Goal: Information Seeking & Learning: Learn about a topic

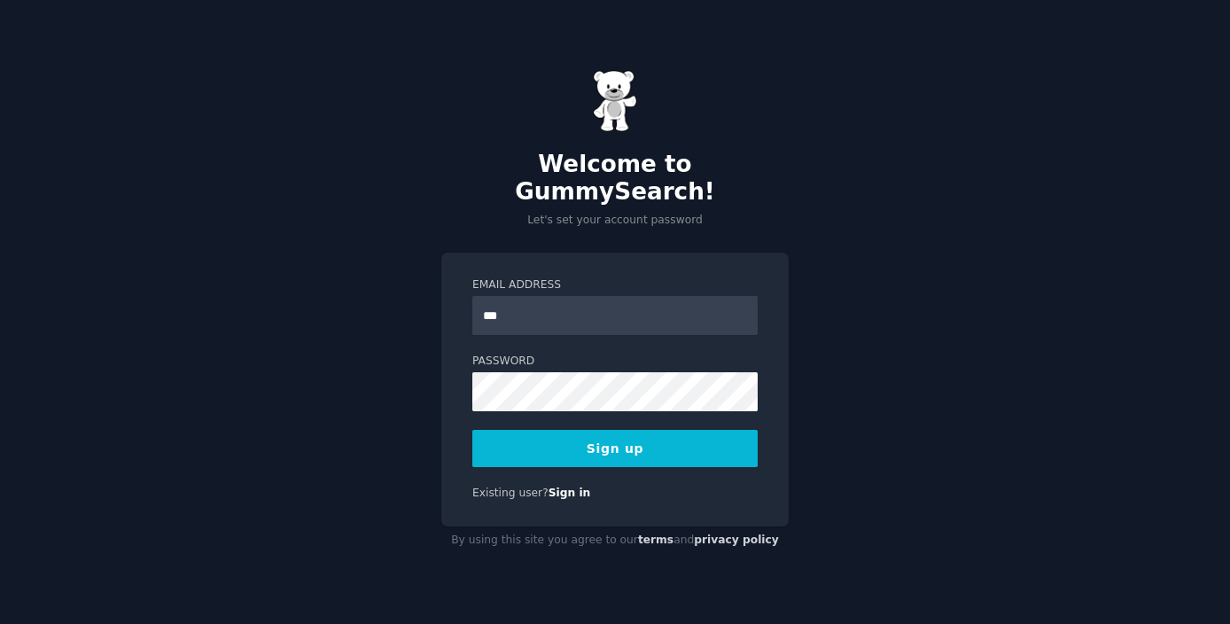
type input "**********"
click at [597, 448] on button "Sign up" at bounding box center [614, 448] width 285 height 37
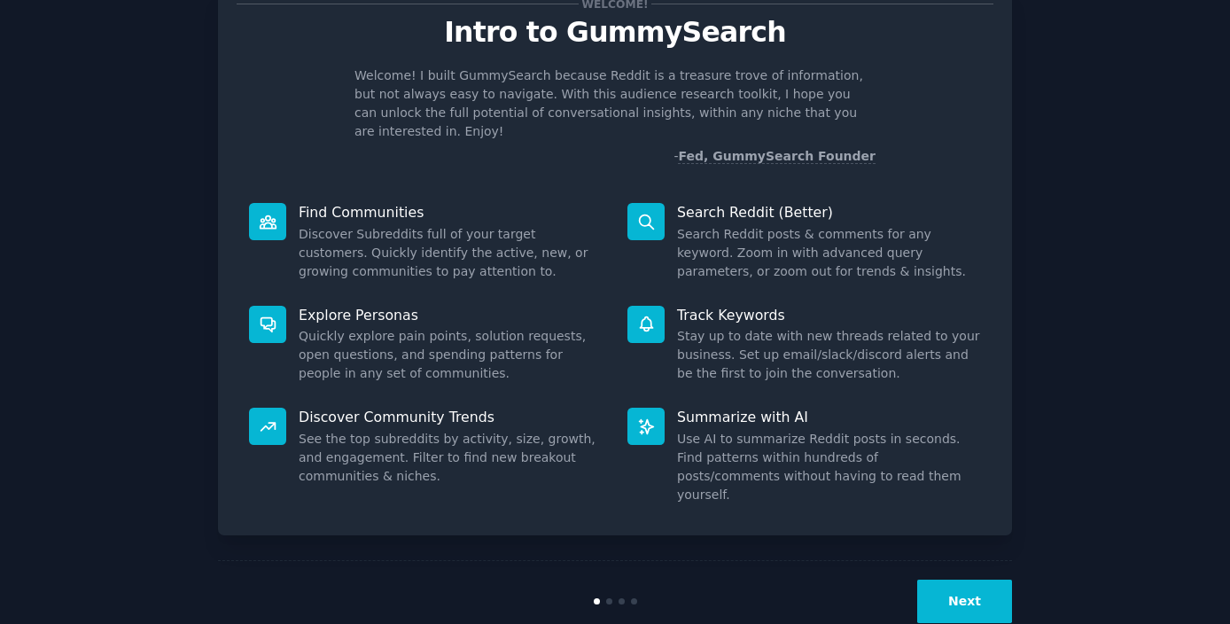
scroll to position [69, 0]
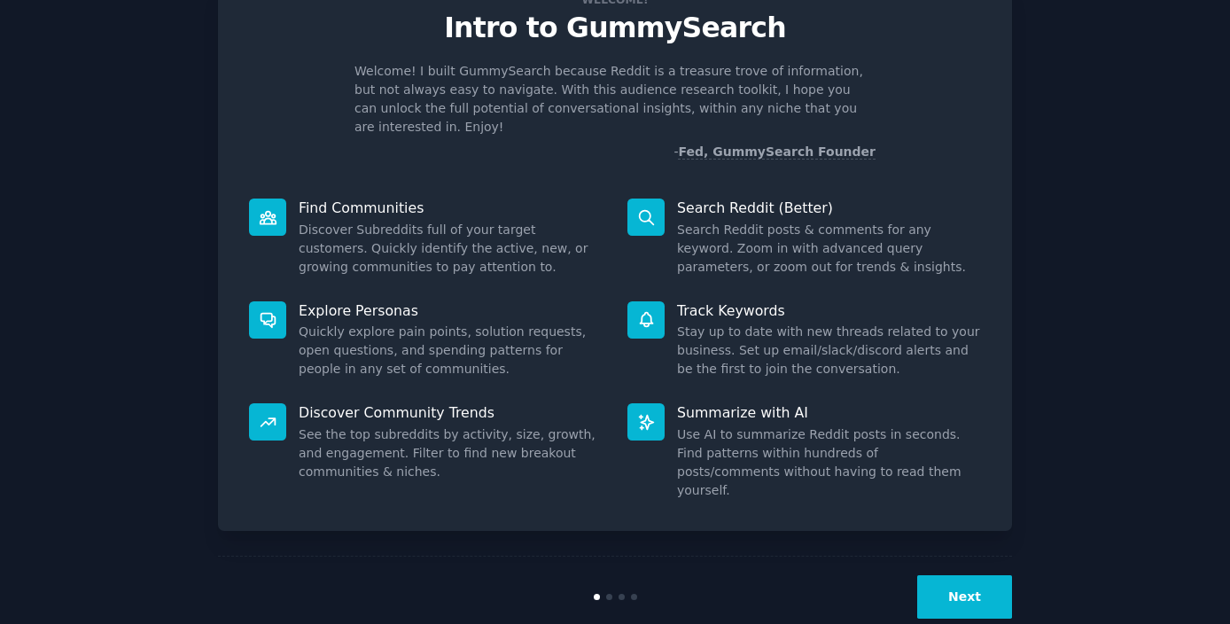
click at [954, 575] on button "Next" at bounding box center [964, 596] width 95 height 43
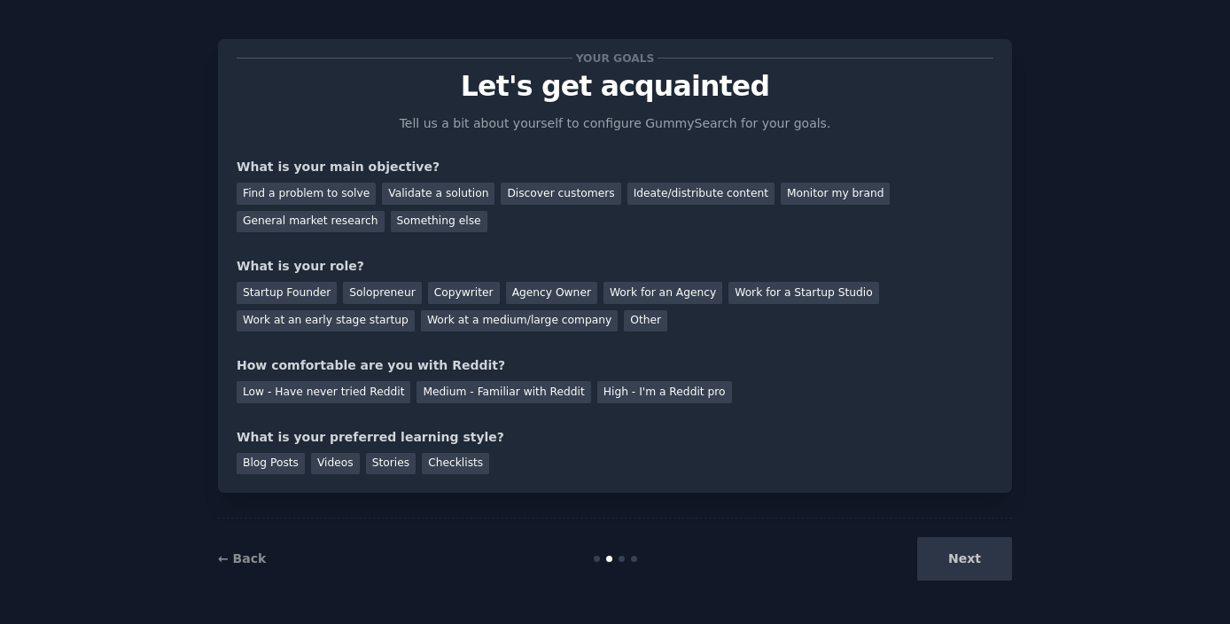
click at [954, 551] on div "Next" at bounding box center [879, 558] width 265 height 43
click at [954, 563] on div "Next" at bounding box center [879, 558] width 265 height 43
click at [376, 294] on div "Solopreneur" at bounding box center [382, 293] width 78 height 22
click at [282, 199] on div "Find a problem to solve" at bounding box center [306, 194] width 139 height 22
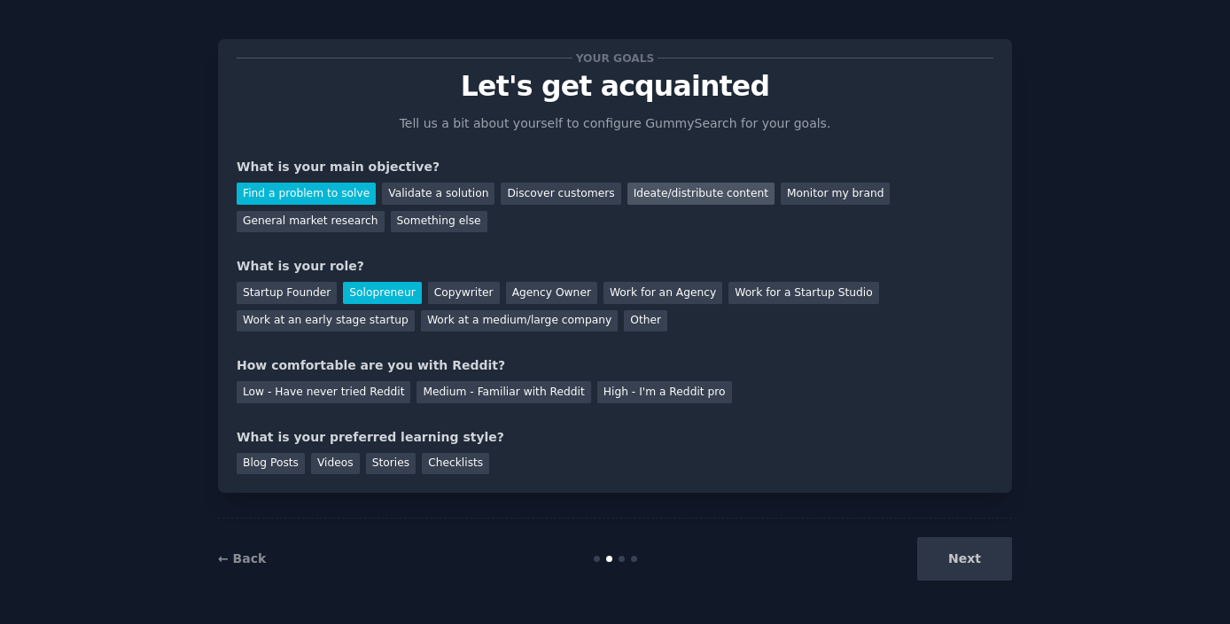
click at [636, 196] on div "Ideate/distribute content" at bounding box center [700, 194] width 147 height 22
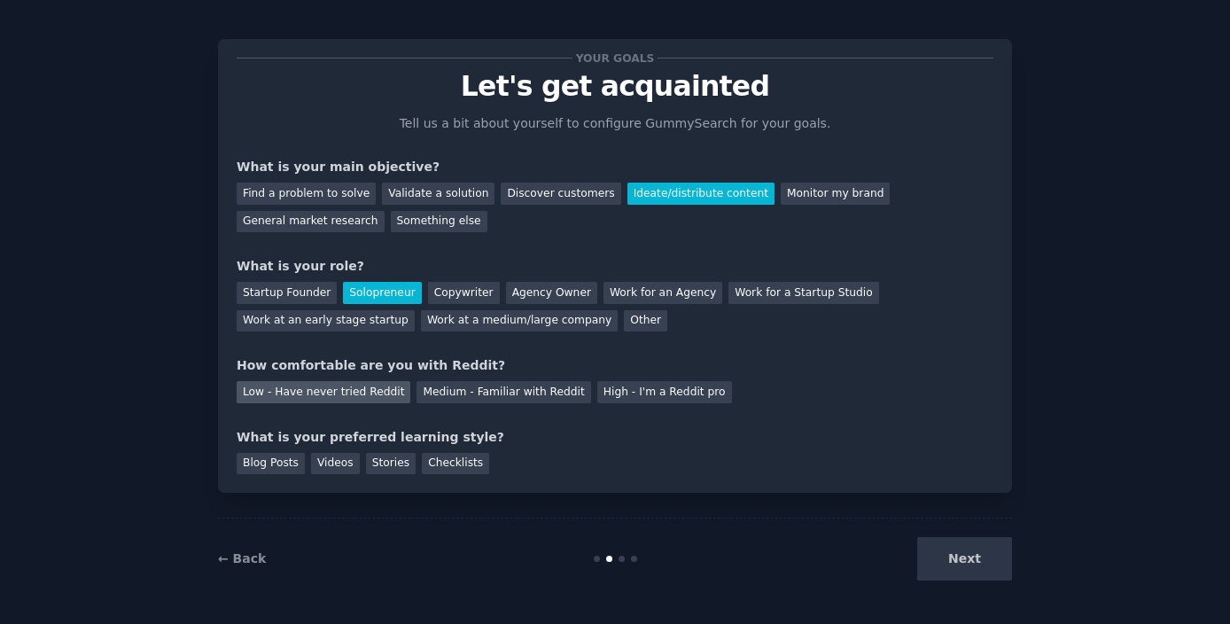
click at [309, 399] on div "Low - Have never tried Reddit" at bounding box center [324, 392] width 174 height 22
click at [272, 464] on div "Blog Posts" at bounding box center [271, 464] width 68 height 22
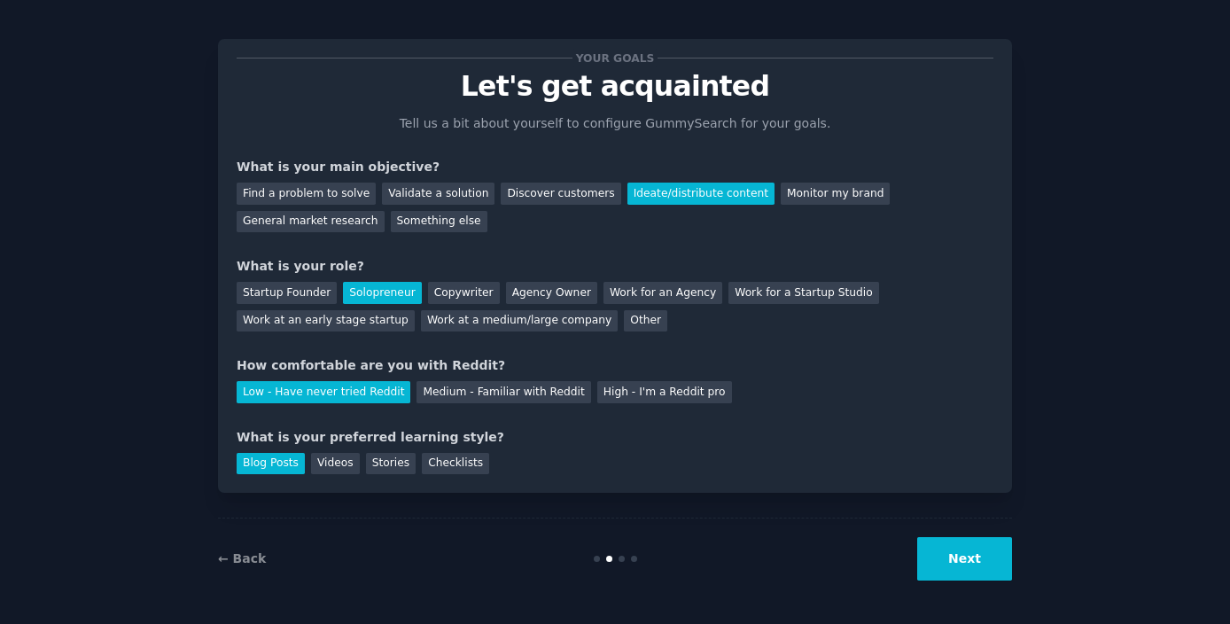
click at [962, 565] on button "Next" at bounding box center [964, 558] width 95 height 43
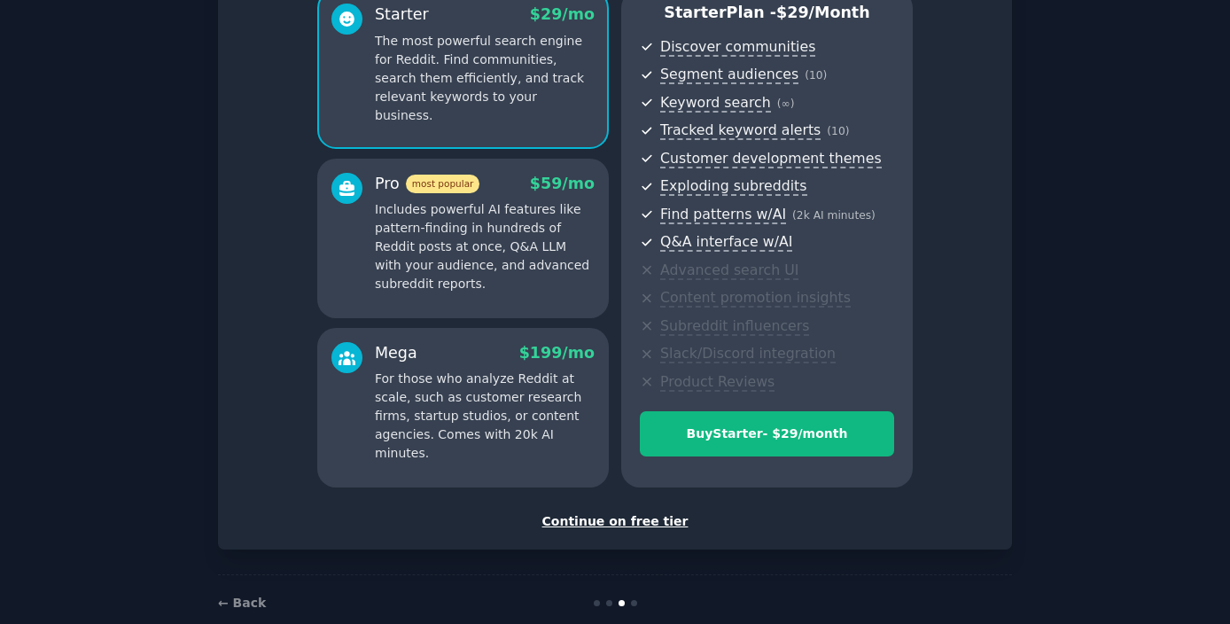
scroll to position [168, 0]
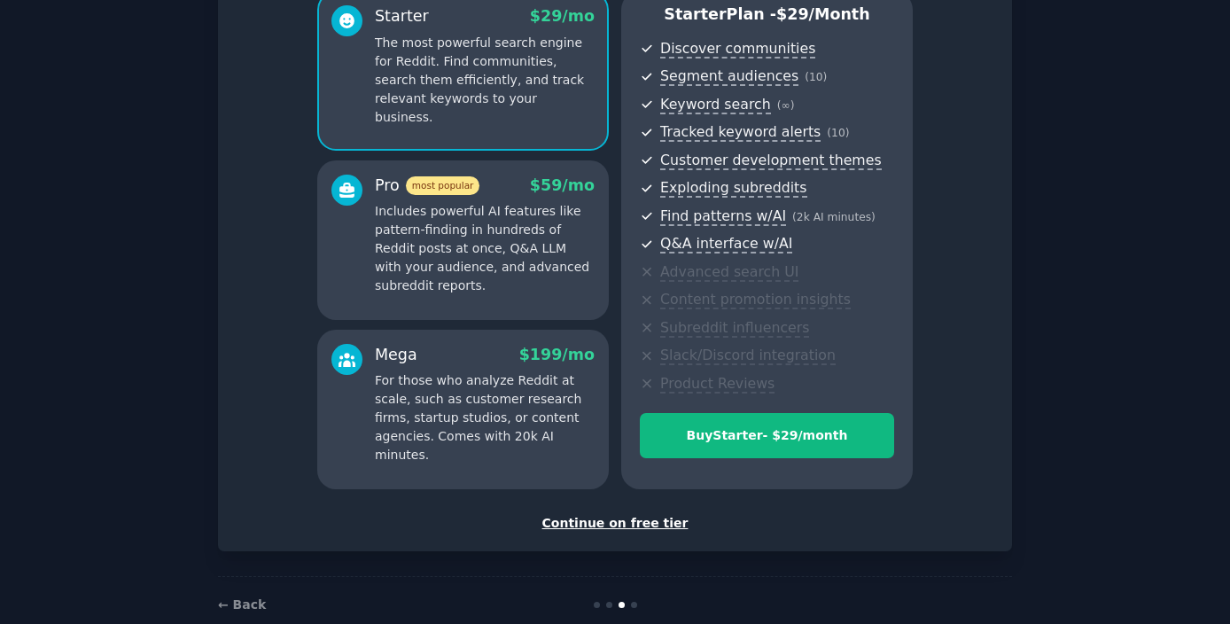
click at [604, 522] on div "Continue on free tier" at bounding box center [615, 523] width 757 height 19
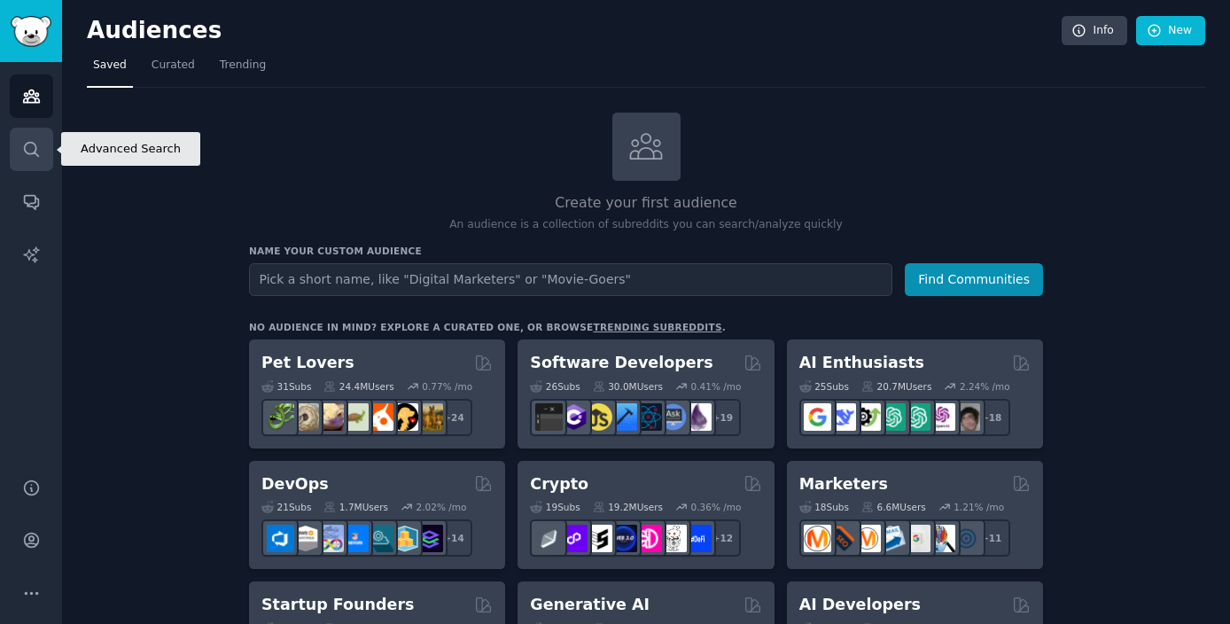
click at [23, 145] on icon "Sidebar" at bounding box center [31, 149] width 19 height 19
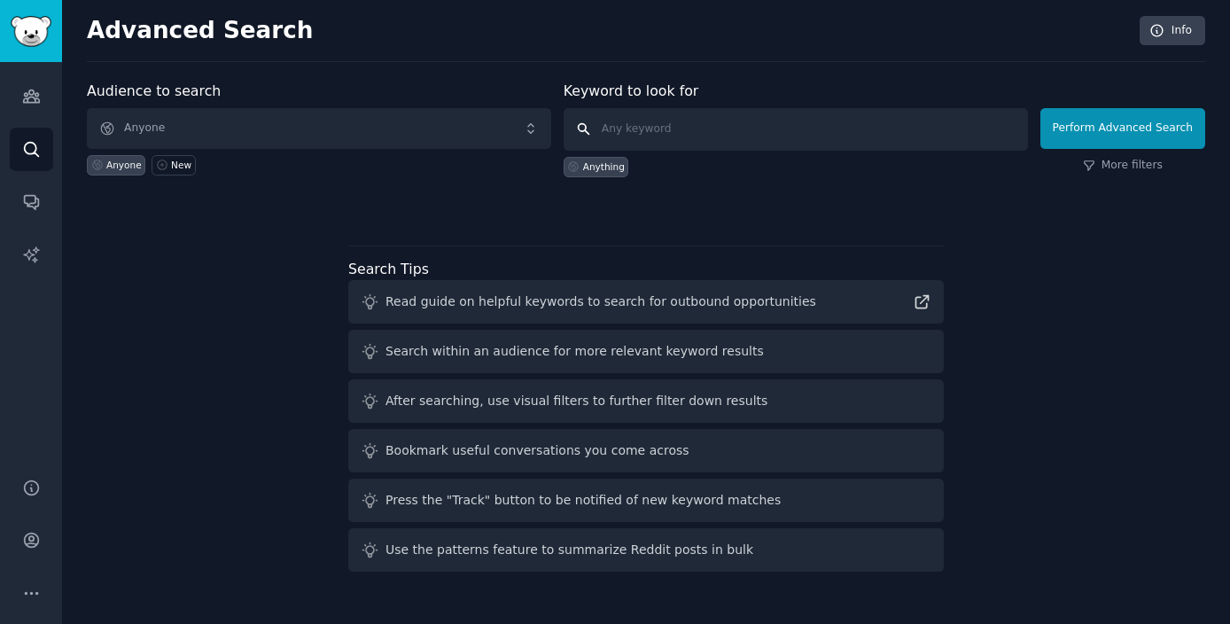
click at [638, 131] on input "text" at bounding box center [796, 129] width 464 height 43
type input "posture"
click button "Perform Advanced Search" at bounding box center [1122, 128] width 165 height 41
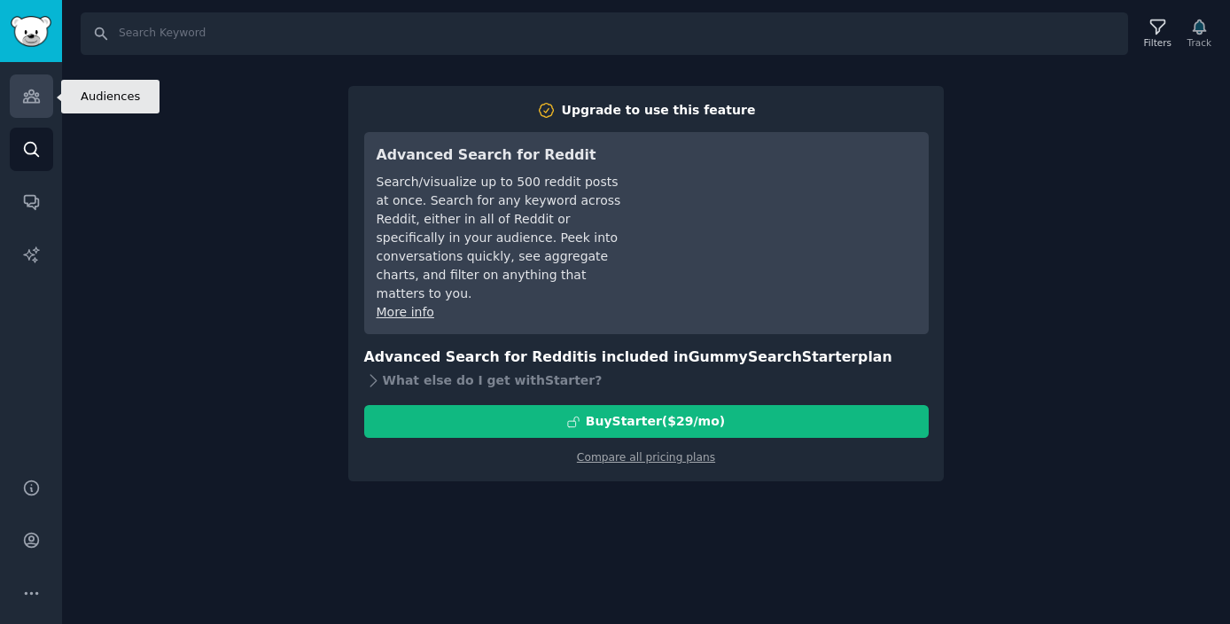
click at [29, 95] on icon "Sidebar" at bounding box center [31, 96] width 19 height 19
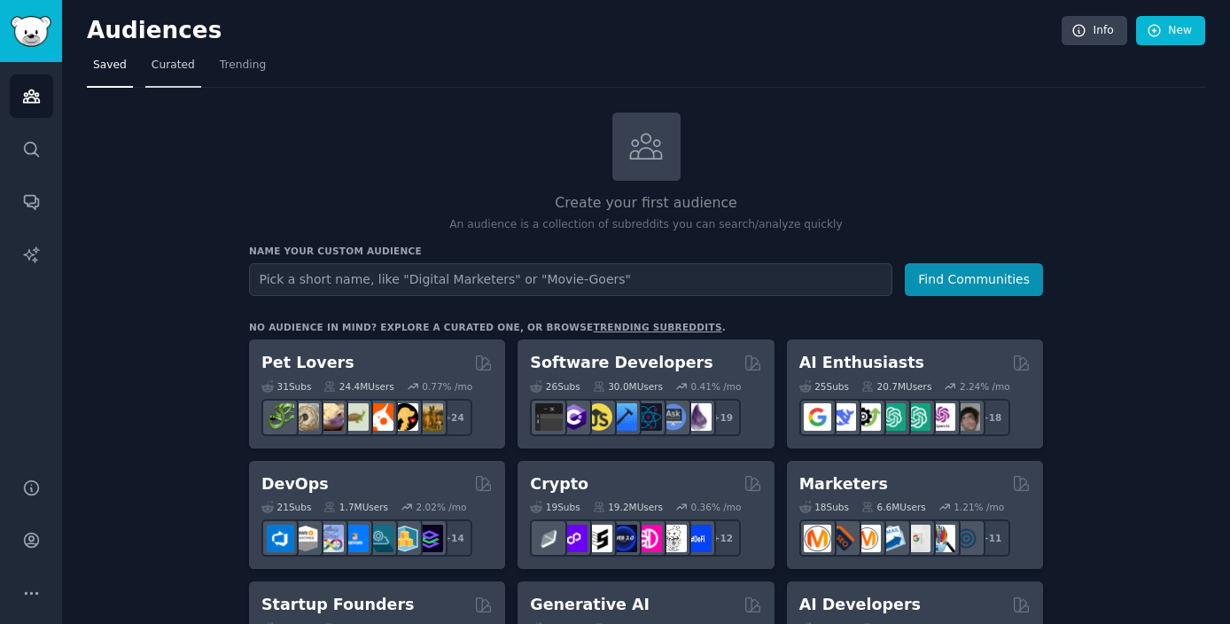
click at [166, 66] on span "Curated" at bounding box center [173, 66] width 43 height 16
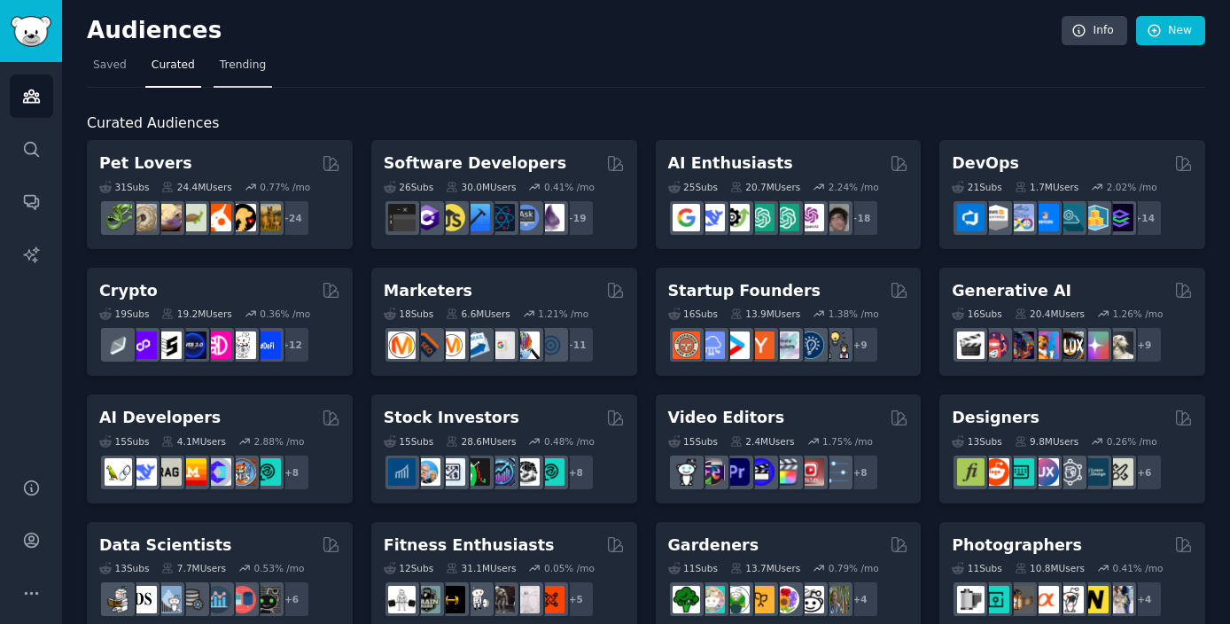
click at [233, 65] on span "Trending" at bounding box center [243, 66] width 46 height 16
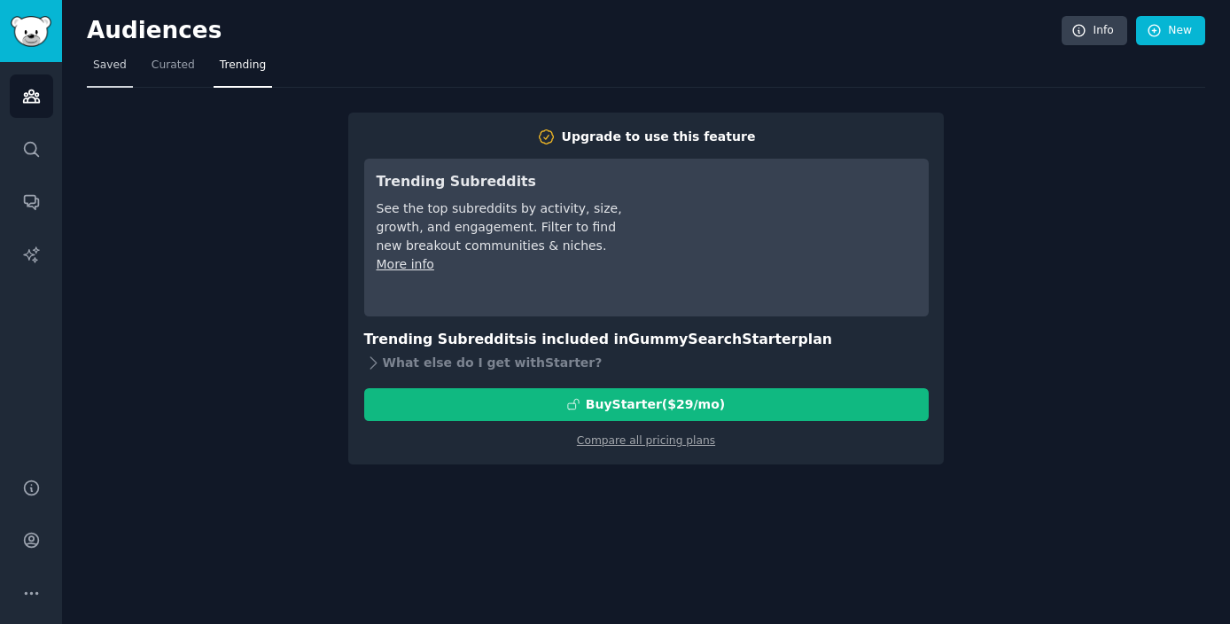
click at [114, 63] on span "Saved" at bounding box center [110, 66] width 34 height 16
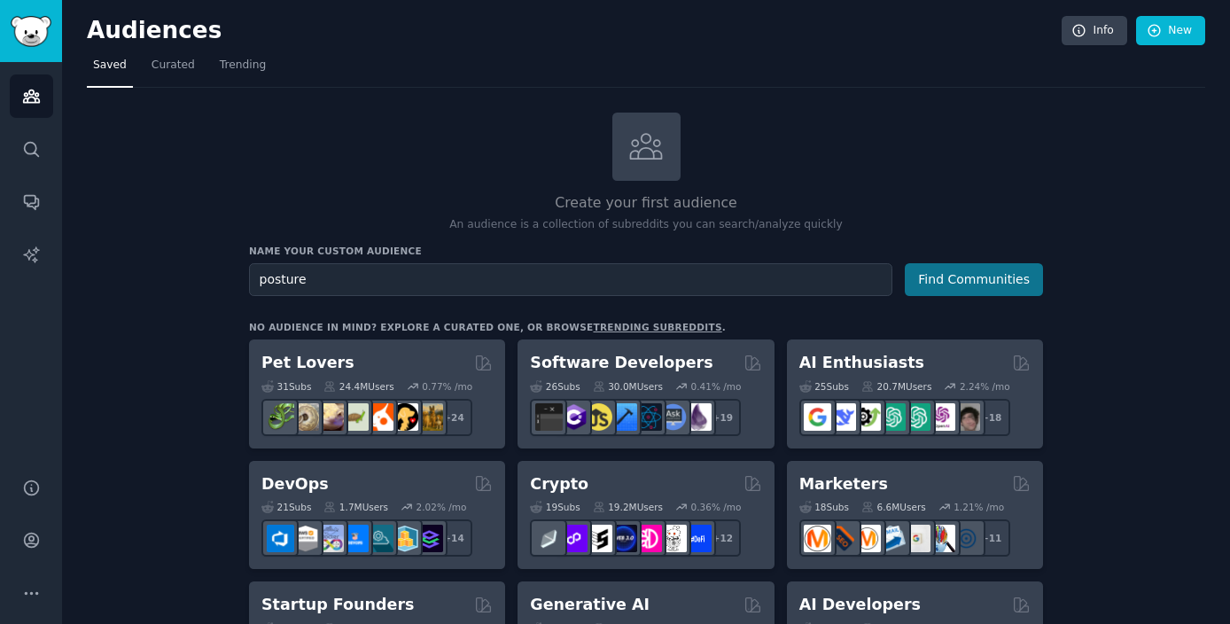
type input "posture"
click at [962, 281] on button "Find Communities" at bounding box center [974, 279] width 138 height 33
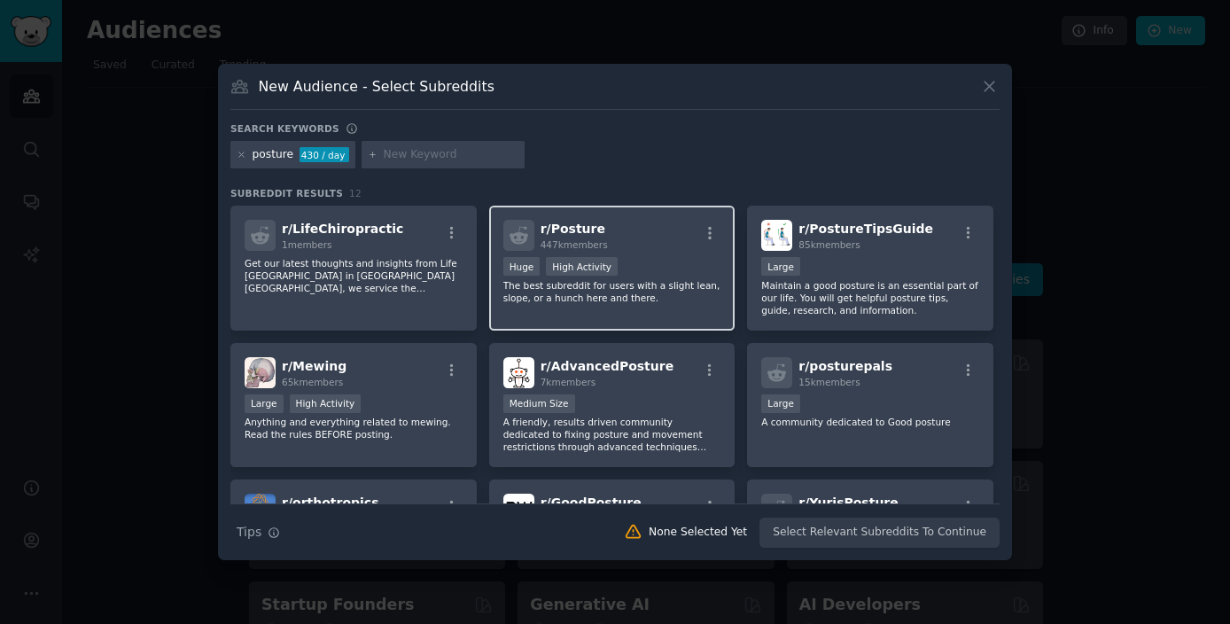
click at [657, 246] on div "r/ Posture 447k members" at bounding box center [612, 235] width 218 height 31
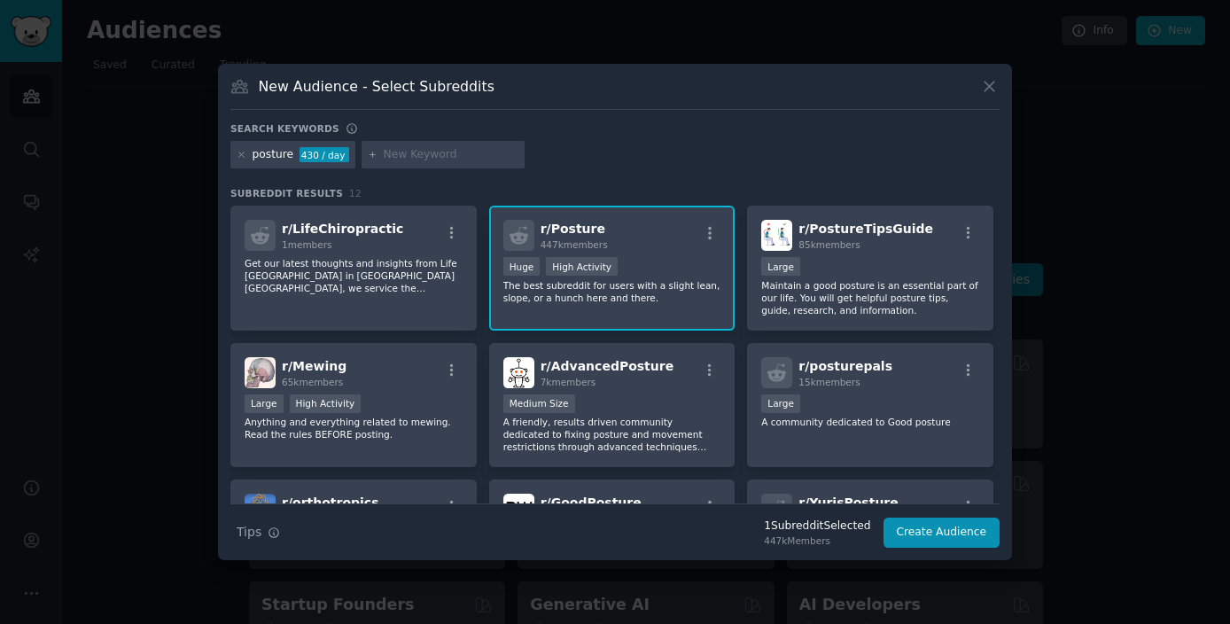
click at [677, 244] on div "r/ Posture 447k members" at bounding box center [612, 235] width 218 height 31
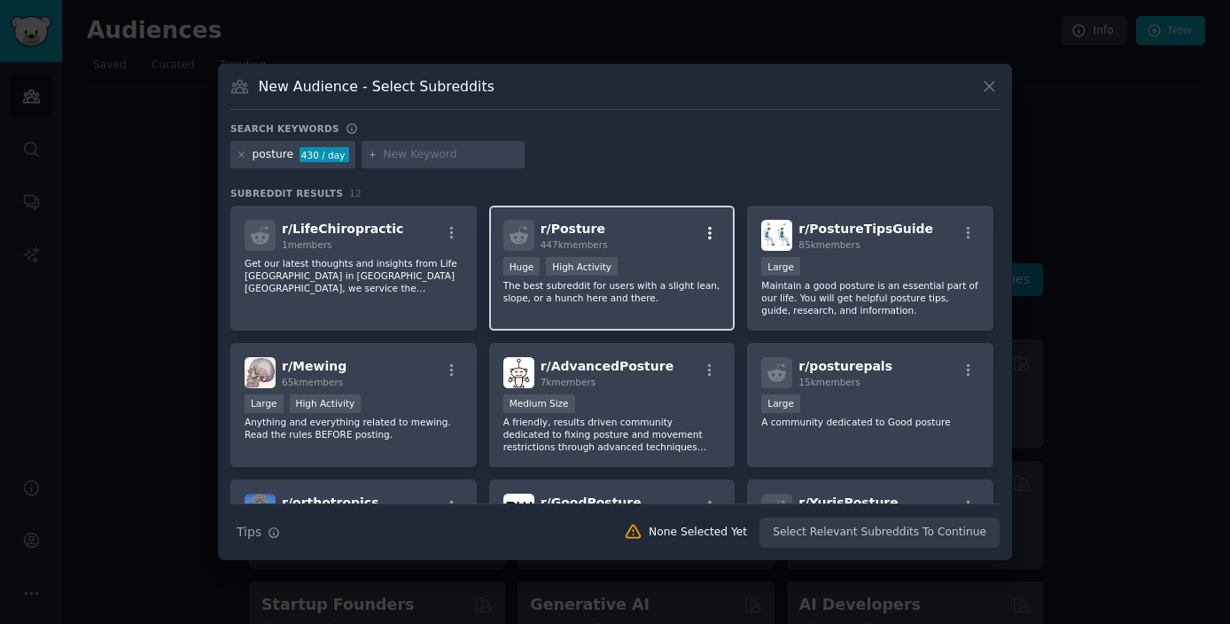
click at [708, 232] on icon "button" at bounding box center [710, 233] width 4 height 12
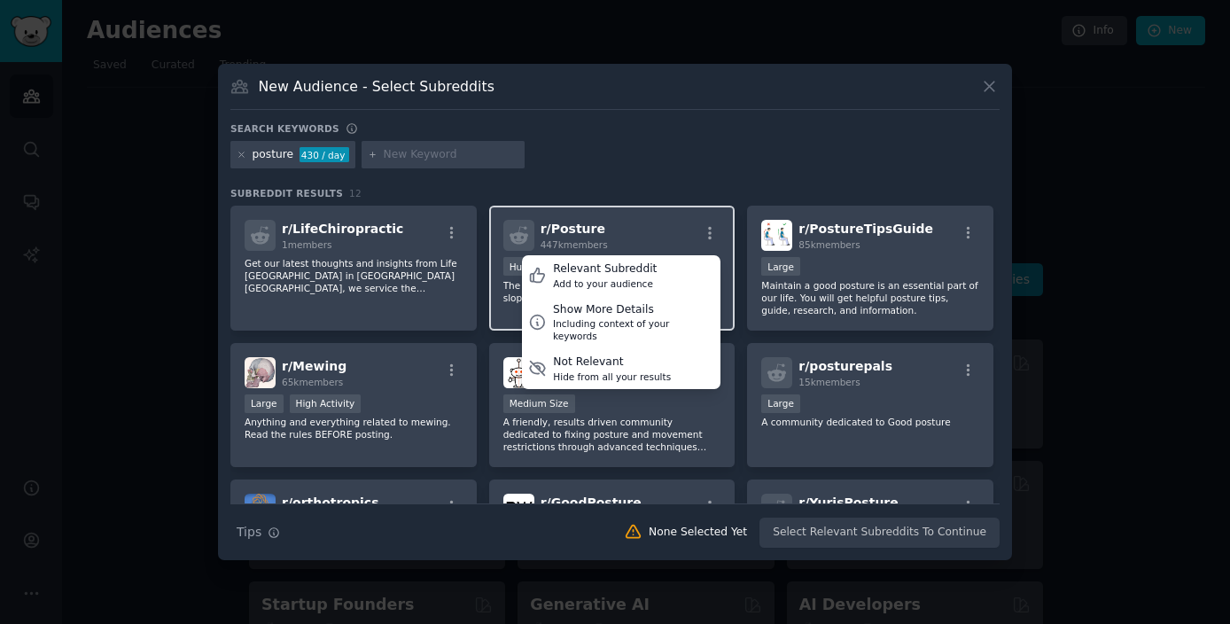
click at [643, 237] on div "r/ Posture 447k members Relevant Subreddit Add to your audience Show More Detai…" at bounding box center [612, 235] width 218 height 31
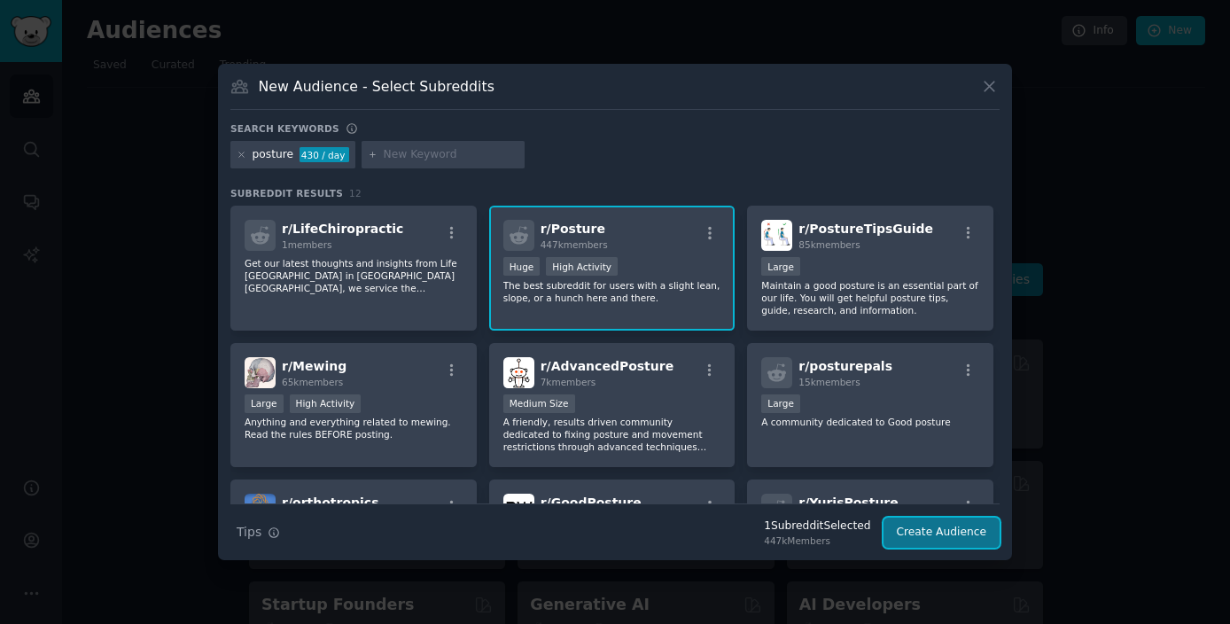
click at [949, 534] on button "Create Audience" at bounding box center [942, 533] width 117 height 30
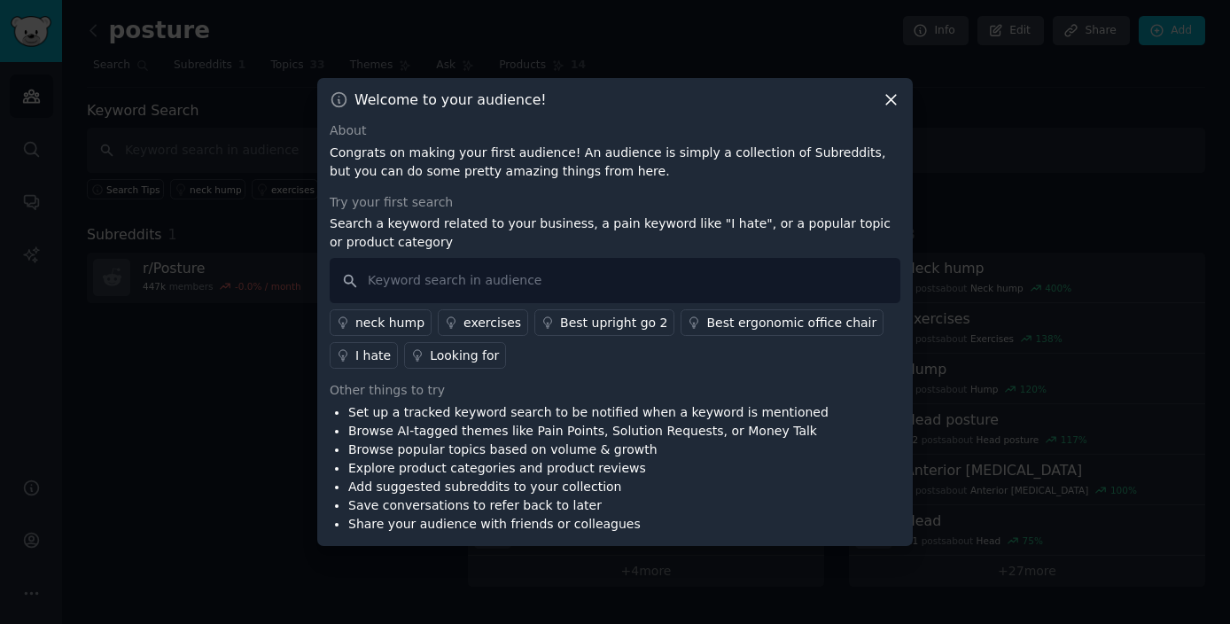
click at [471, 321] on div "exercises" at bounding box center [493, 323] width 58 height 19
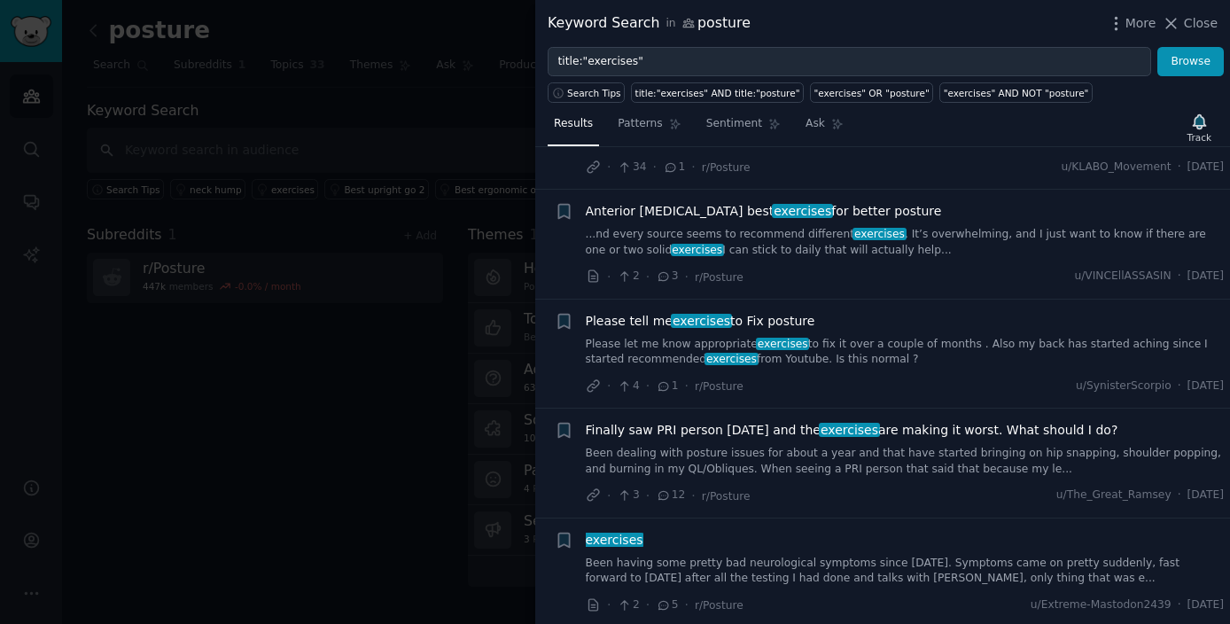
scroll to position [98, 0]
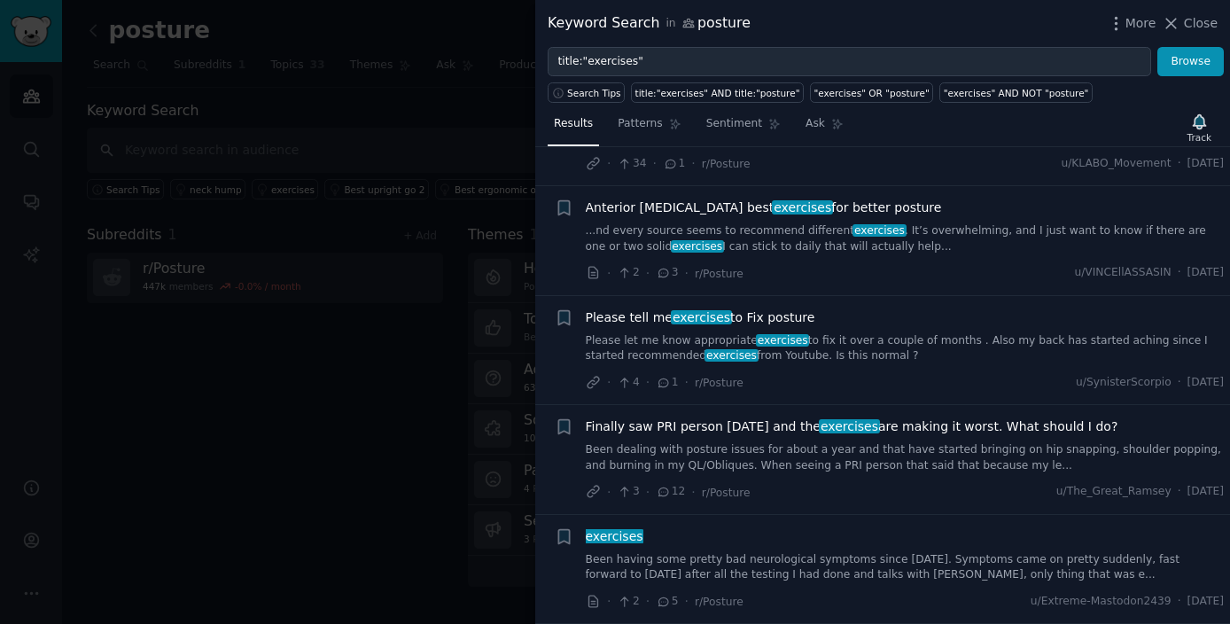
click at [834, 334] on link "Please let me know appropriate exercises to fix it over a couple of months . Al…" at bounding box center [905, 348] width 639 height 31
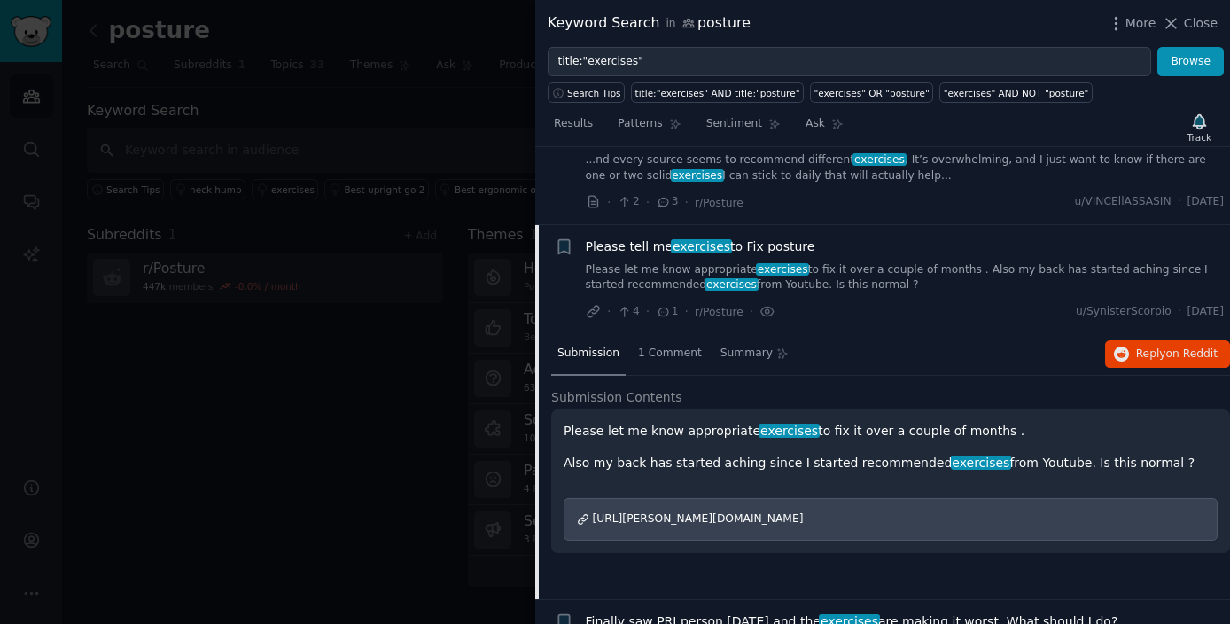
scroll to position [161, 0]
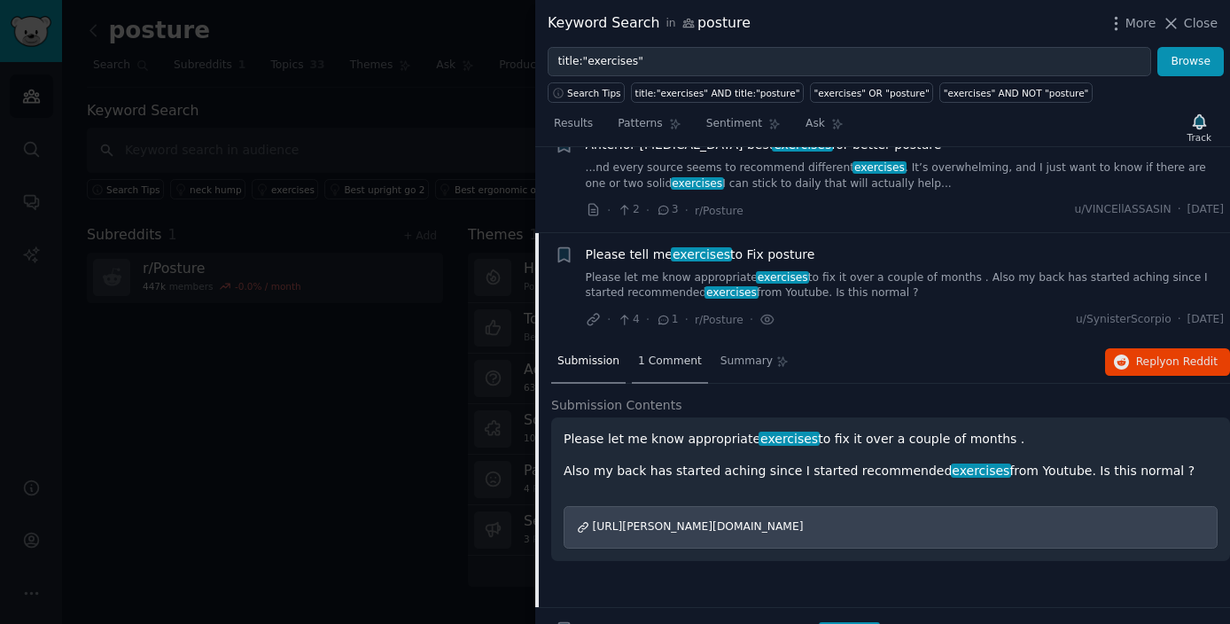
click at [676, 361] on span "1 Comment" at bounding box center [670, 362] width 64 height 16
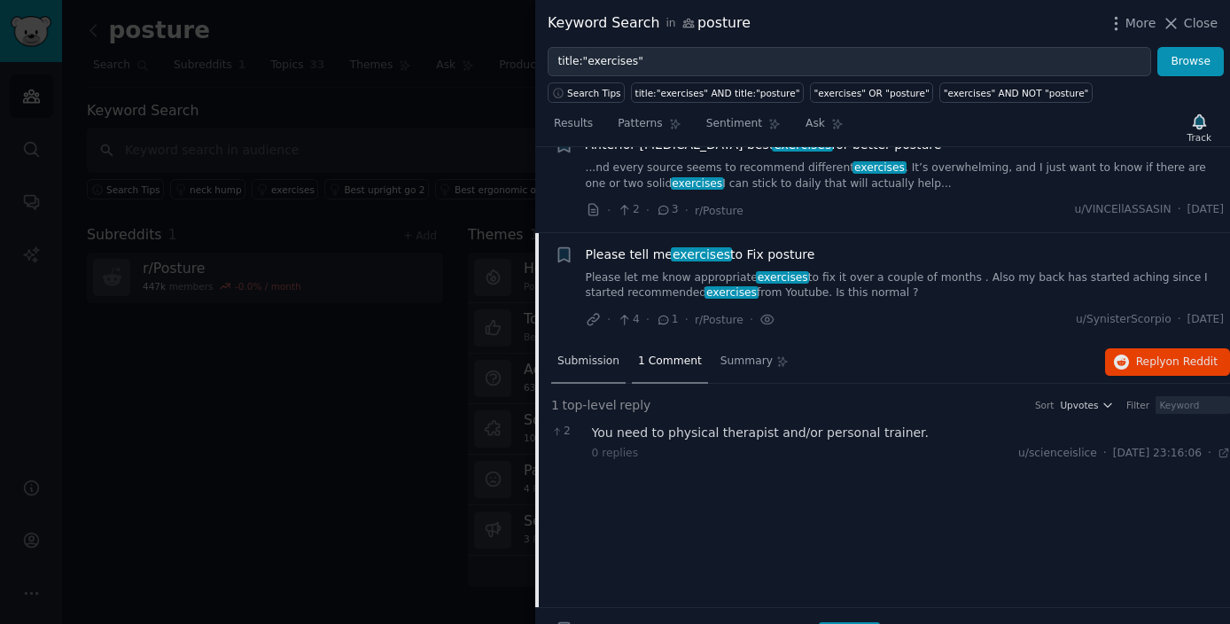
click at [573, 362] on span "Submission" at bounding box center [588, 362] width 62 height 16
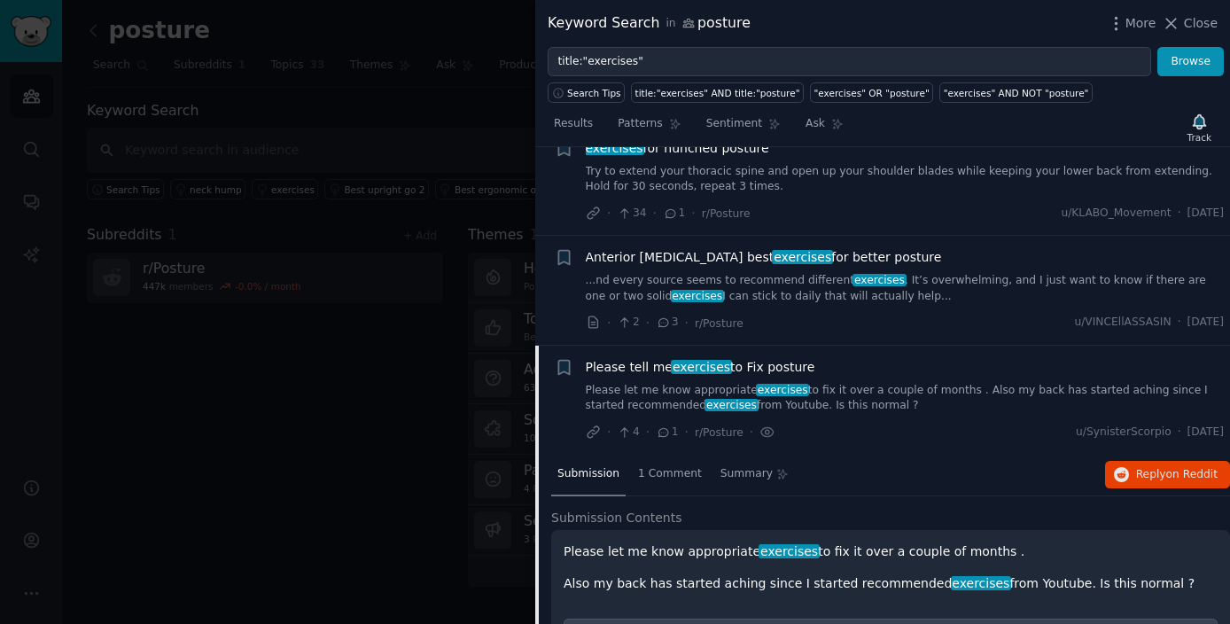
scroll to position [52, 0]
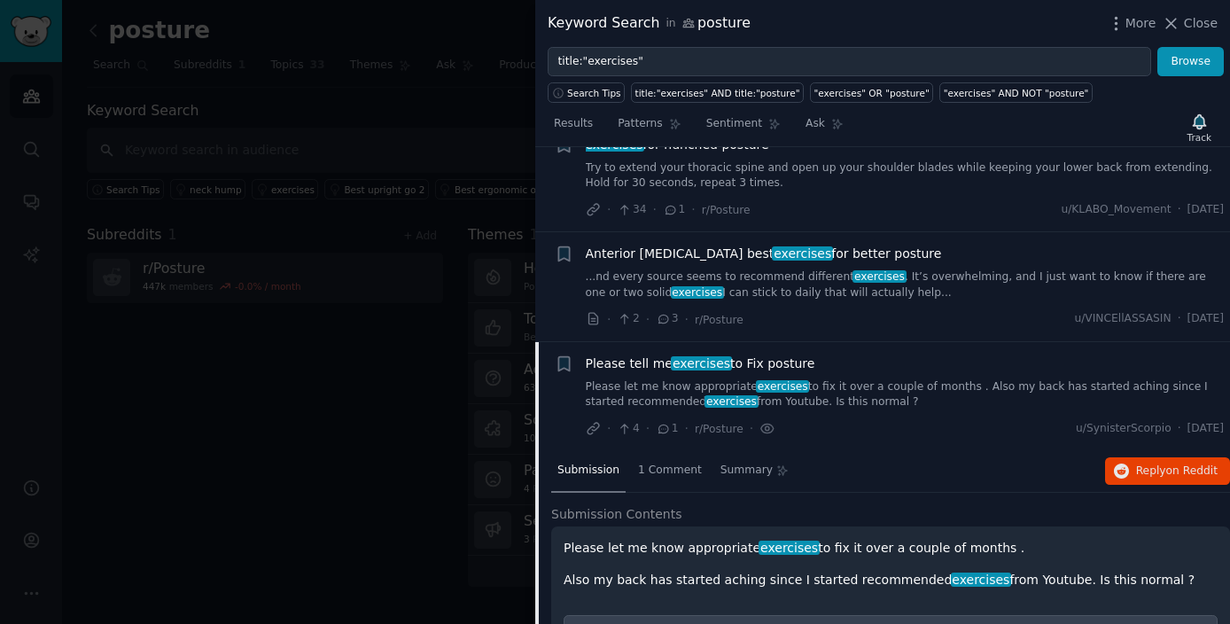
click at [609, 258] on span "Anterior [MEDICAL_DATA] best exercises for better posture" at bounding box center [764, 254] width 356 height 19
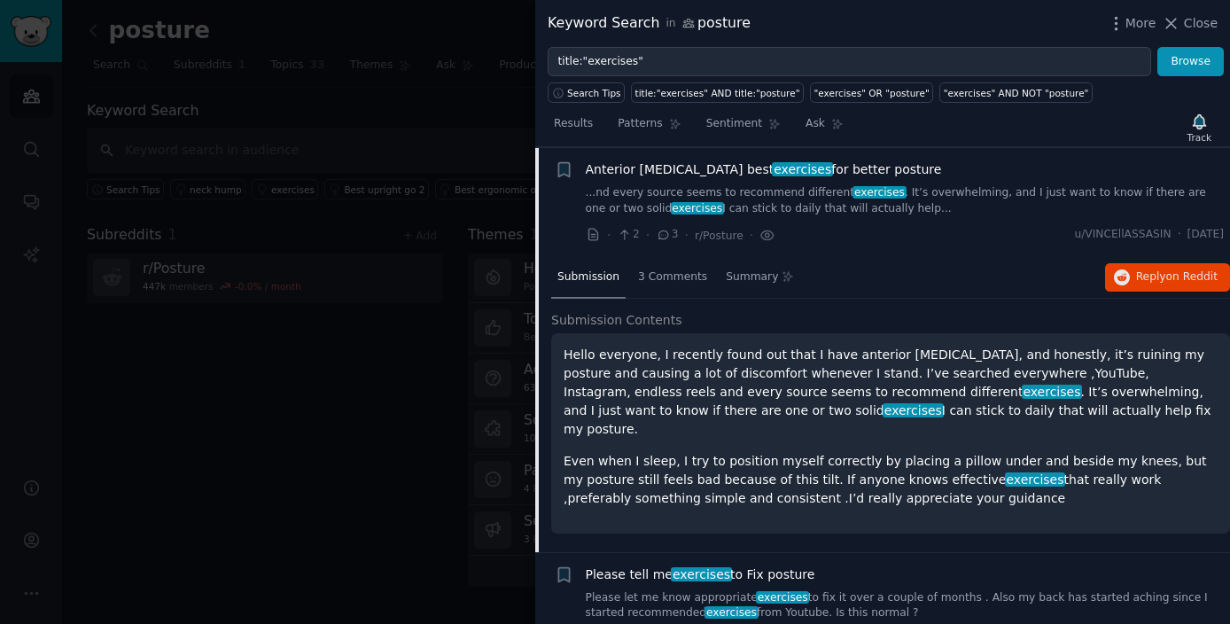
scroll to position [137, 0]
drag, startPoint x: 565, startPoint y: 354, endPoint x: 971, endPoint y: 487, distance: 428.0
click at [971, 487] on div "Hello everyone, I recently found out that I have anterior [MEDICAL_DATA], and h…" at bounding box center [890, 432] width 679 height 200
copy div "Hello everyone, I recently found out that I have anterior [MEDICAL_DATA], and h…"
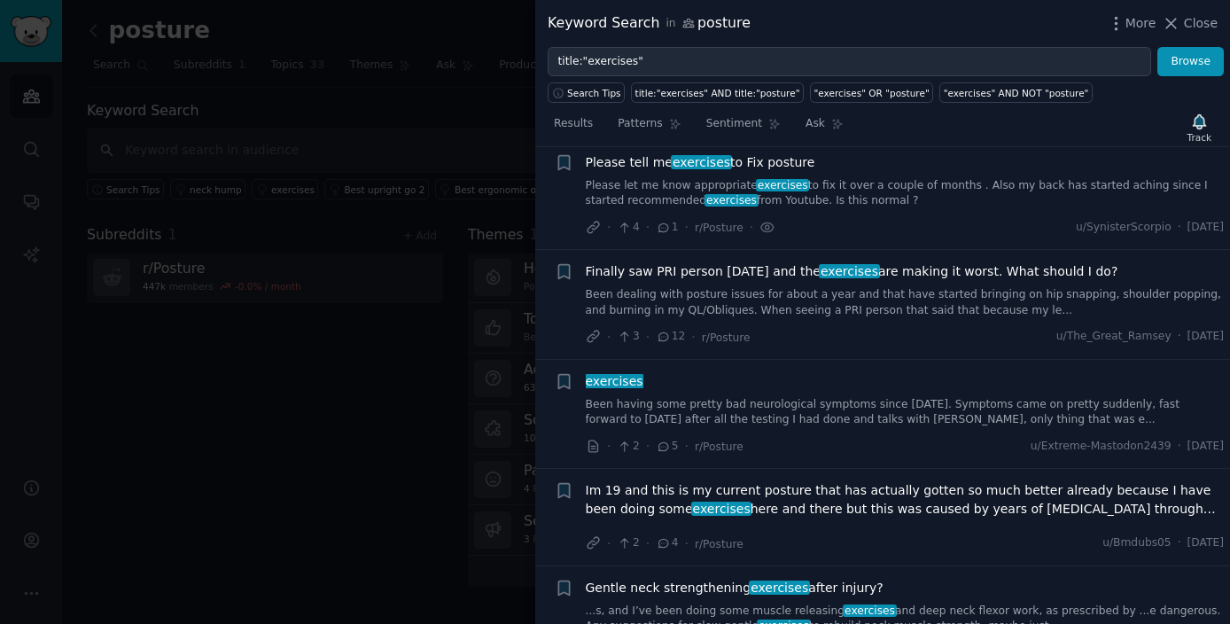
scroll to position [550, 0]
click at [681, 285] on link "Been dealing with posture issues for about a year and that have started bringin…" at bounding box center [905, 300] width 639 height 31
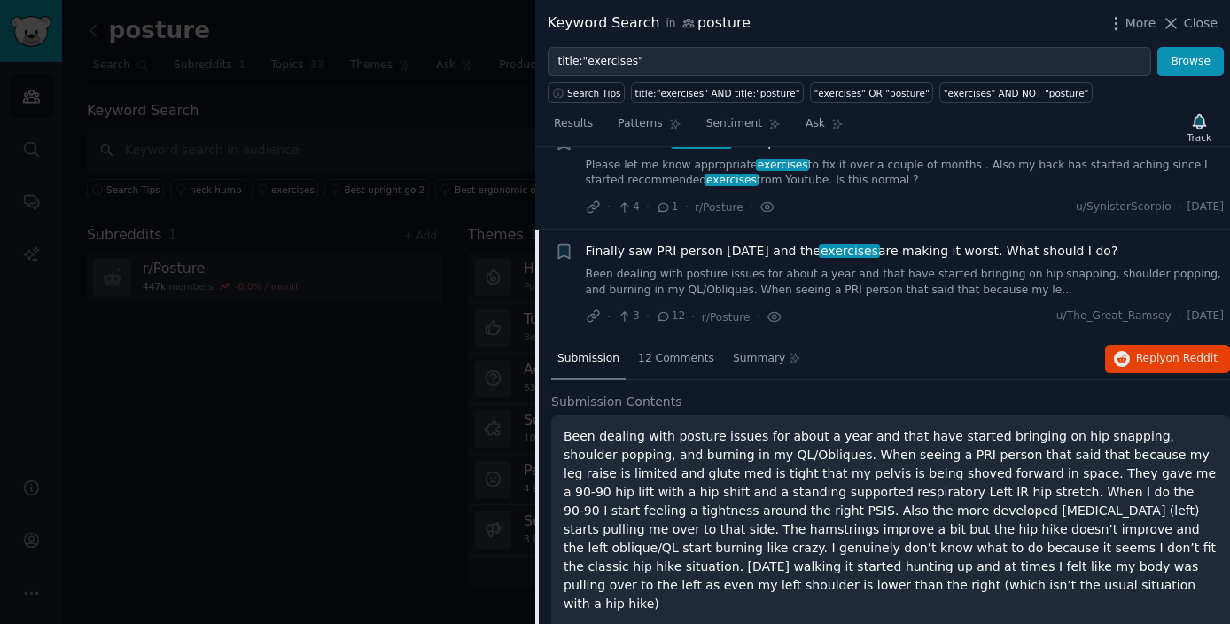
scroll to position [356, 0]
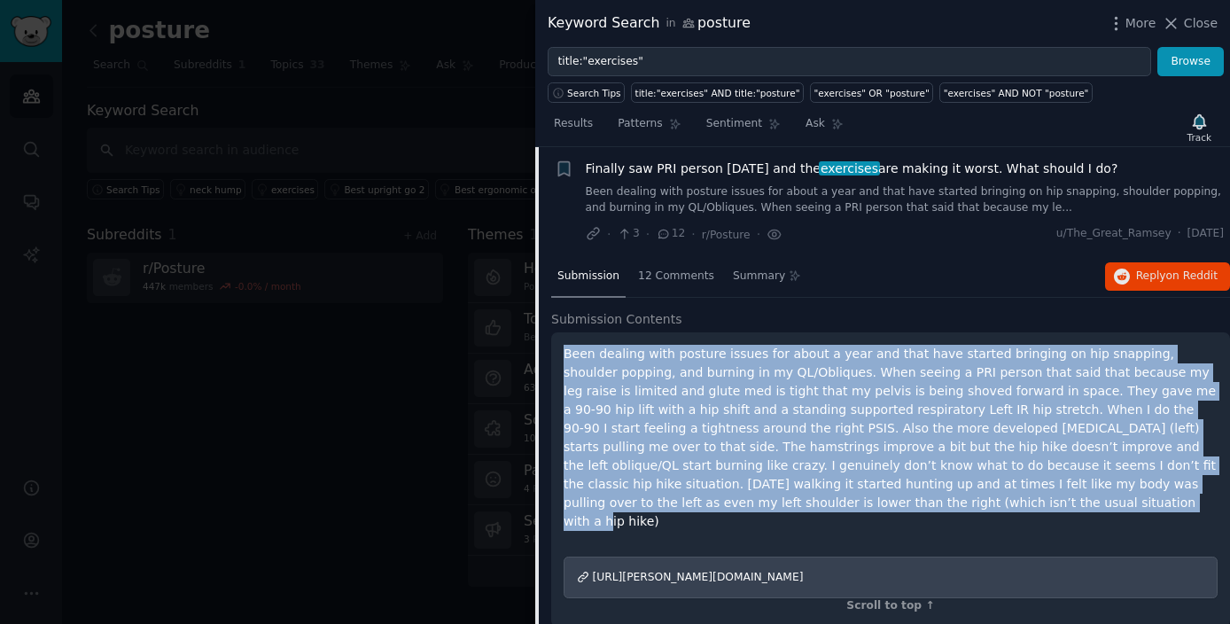
drag, startPoint x: 565, startPoint y: 354, endPoint x: 776, endPoint y: 499, distance: 256.9
click at [776, 499] on p "Been dealing with posture issues for about a year and that have started bringin…" at bounding box center [891, 438] width 654 height 186
copy p "Been dealing with posture issues for about a year and that have started bringin…"
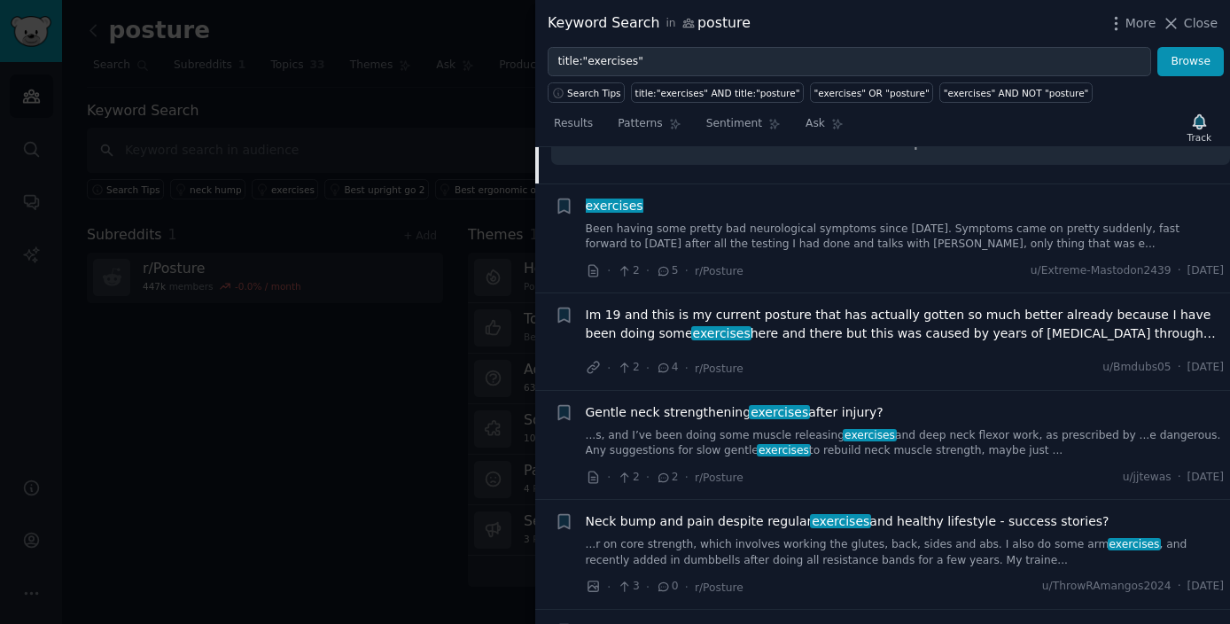
scroll to position [822, 0]
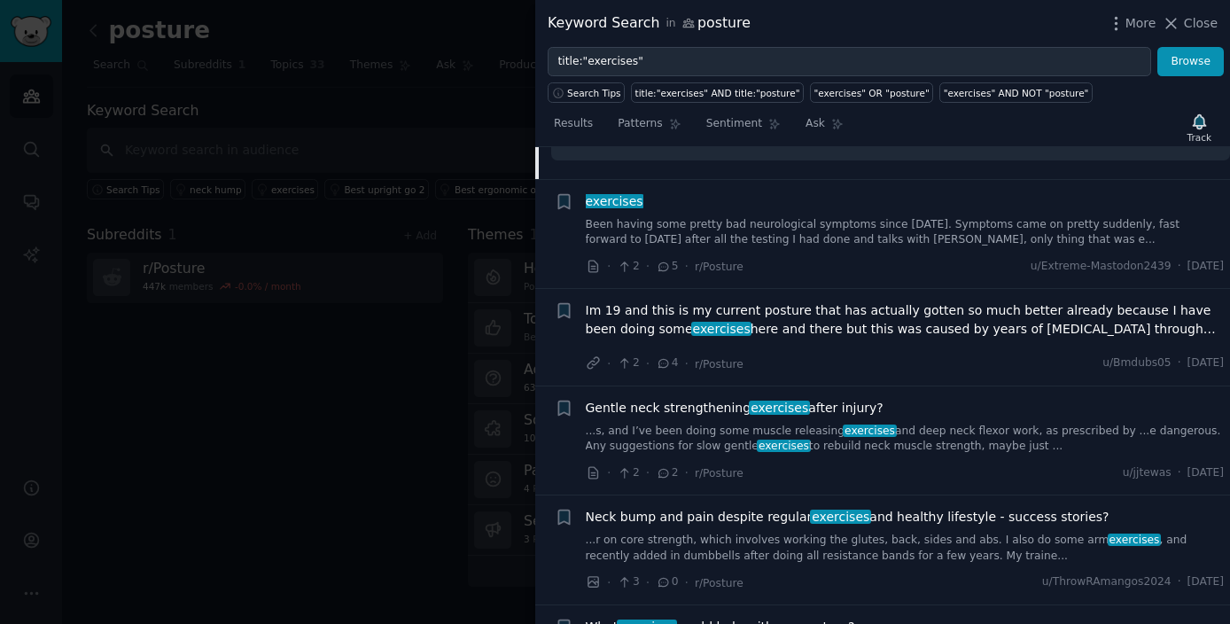
click at [915, 303] on span "Im 19 and this is my current posture that has actually gotten so much better al…" at bounding box center [905, 319] width 639 height 37
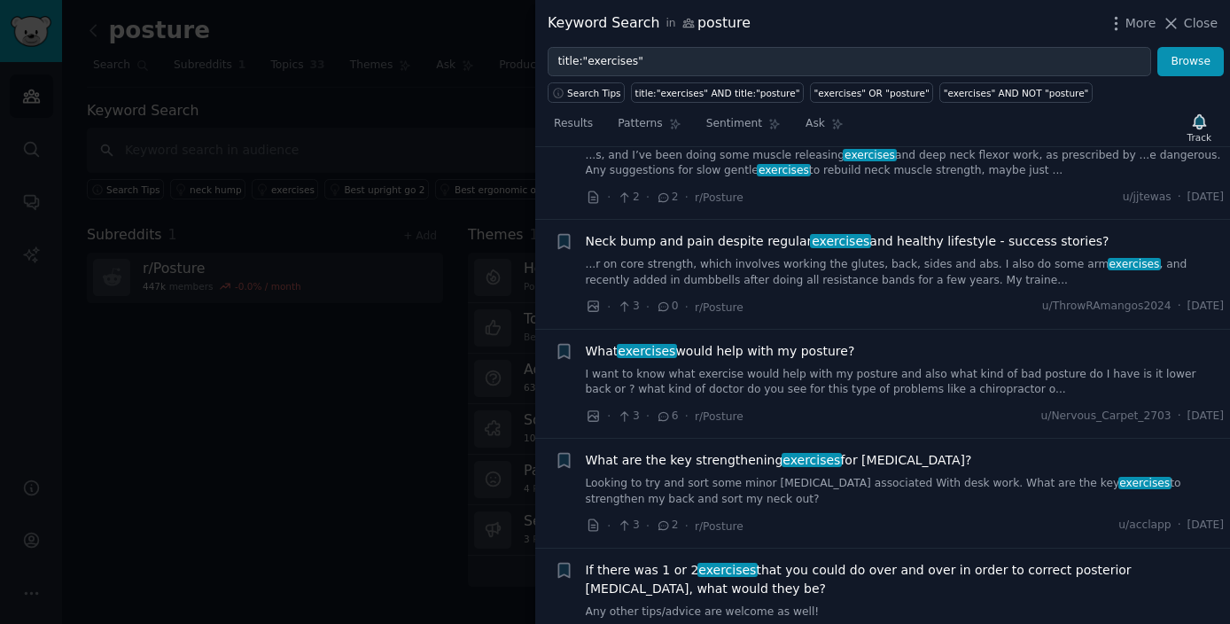
scroll to position [991, 0]
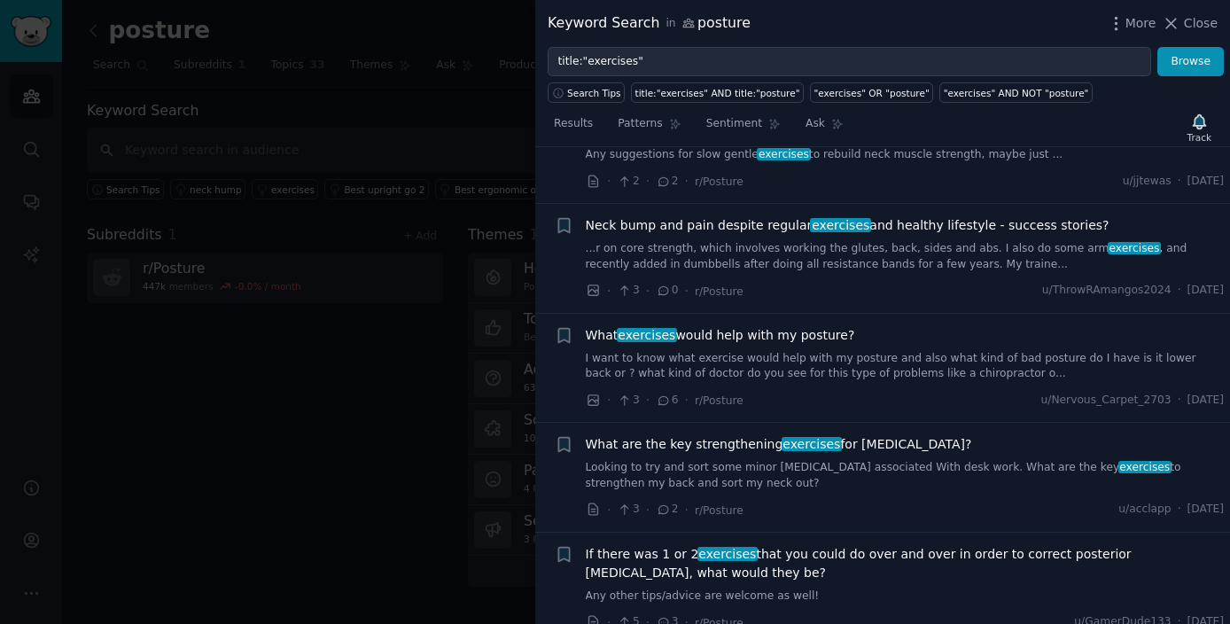
click at [760, 365] on link "I want to know what exercise would help with my posture and also what kind of b…" at bounding box center [905, 366] width 639 height 31
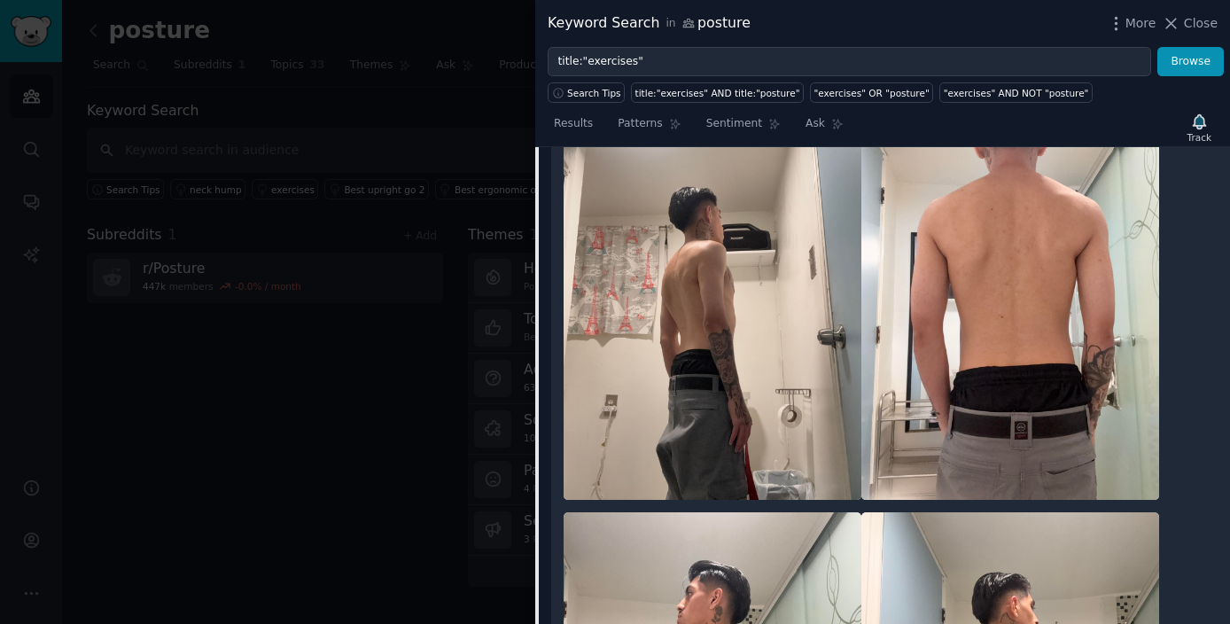
scroll to position [1128, 0]
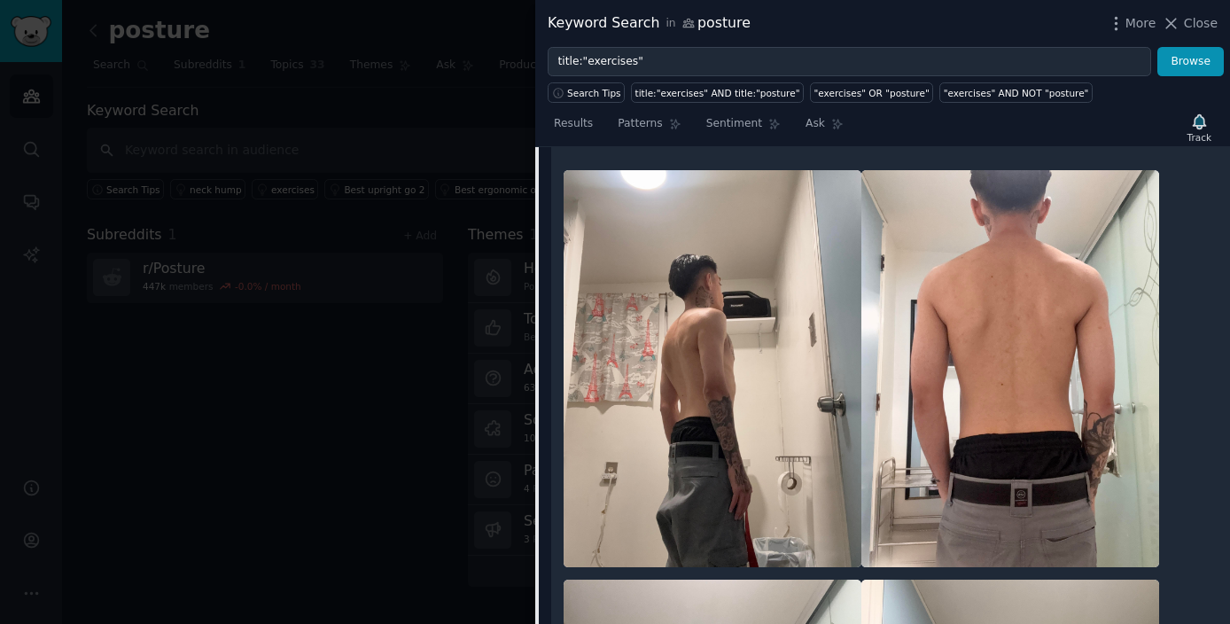
click at [648, 338] on img at bounding box center [713, 368] width 298 height 397
click at [780, 285] on img at bounding box center [713, 368] width 298 height 397
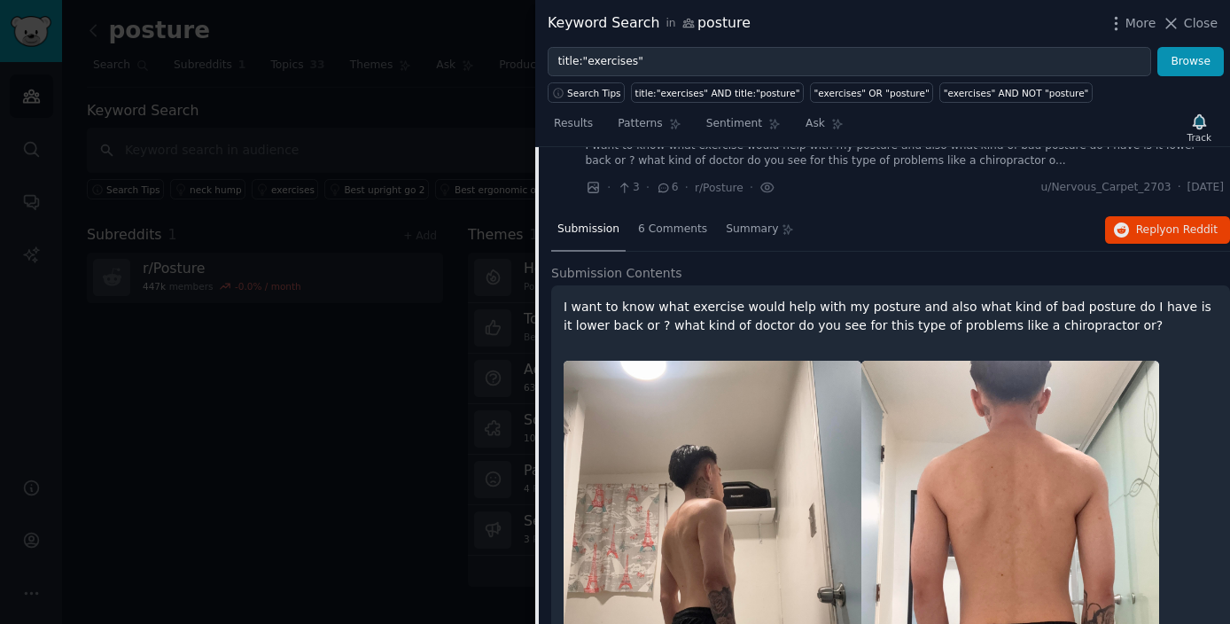
scroll to position [937, 0]
click at [674, 230] on span "6 Comments" at bounding box center [672, 230] width 69 height 16
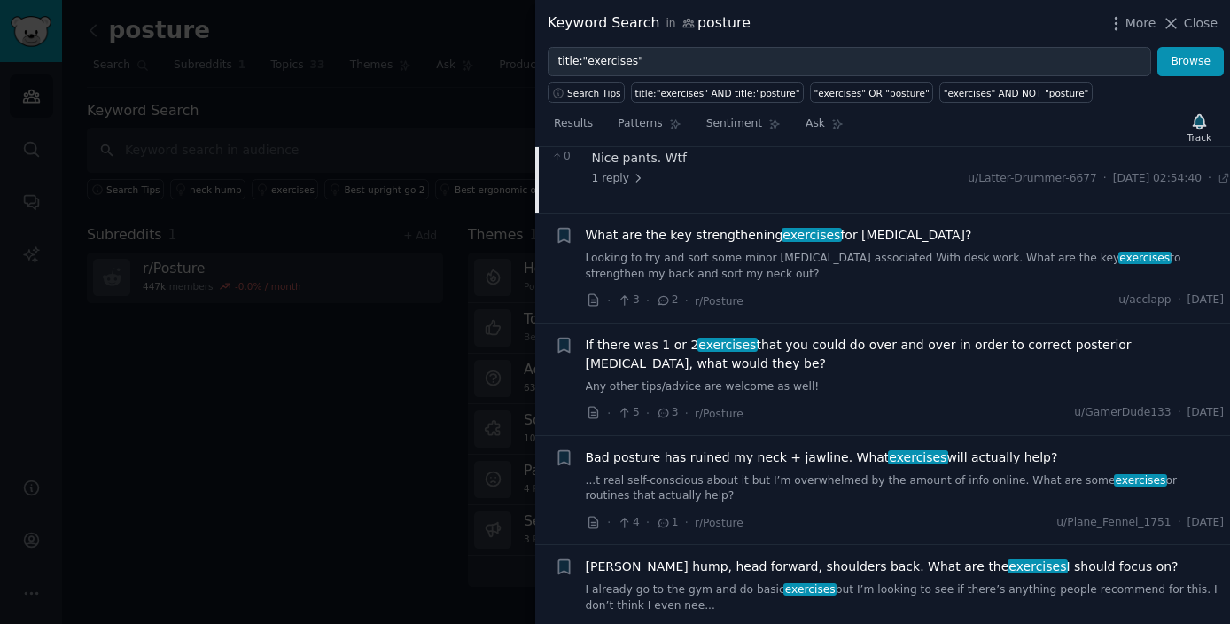
scroll to position [1214, 0]
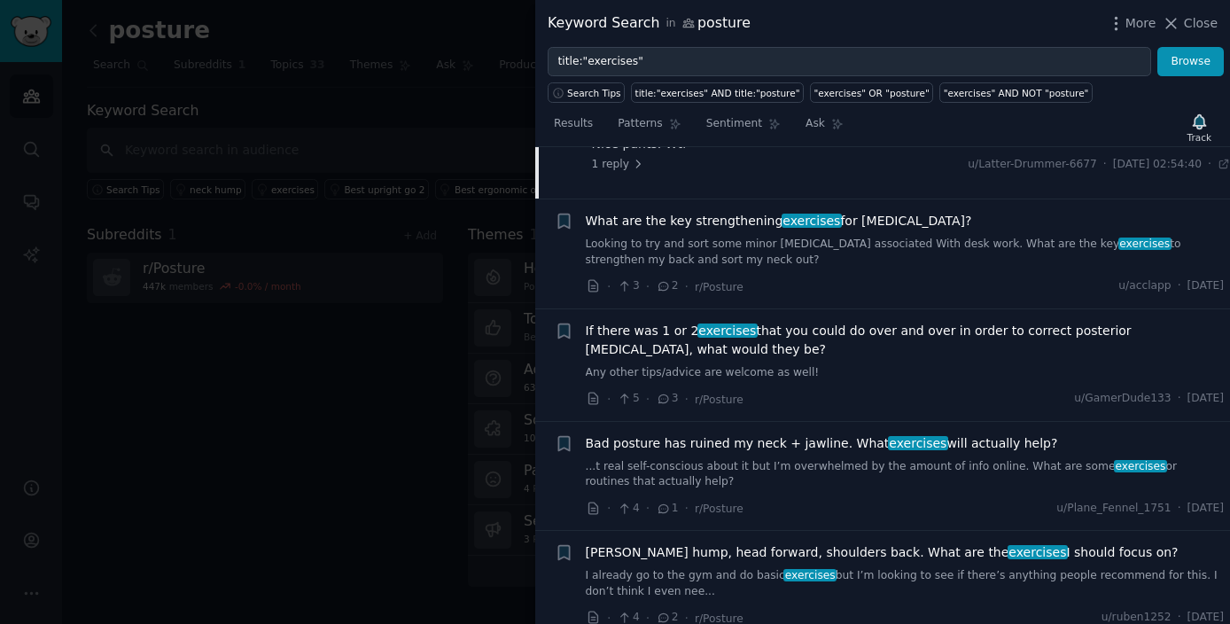
click at [613, 234] on div "What are the key strengthening exercises for [MEDICAL_DATA]? Looking to try and…" at bounding box center [905, 240] width 639 height 56
click at [619, 222] on span "What are the key strengthening exercises for [MEDICAL_DATA]?" at bounding box center [779, 221] width 386 height 19
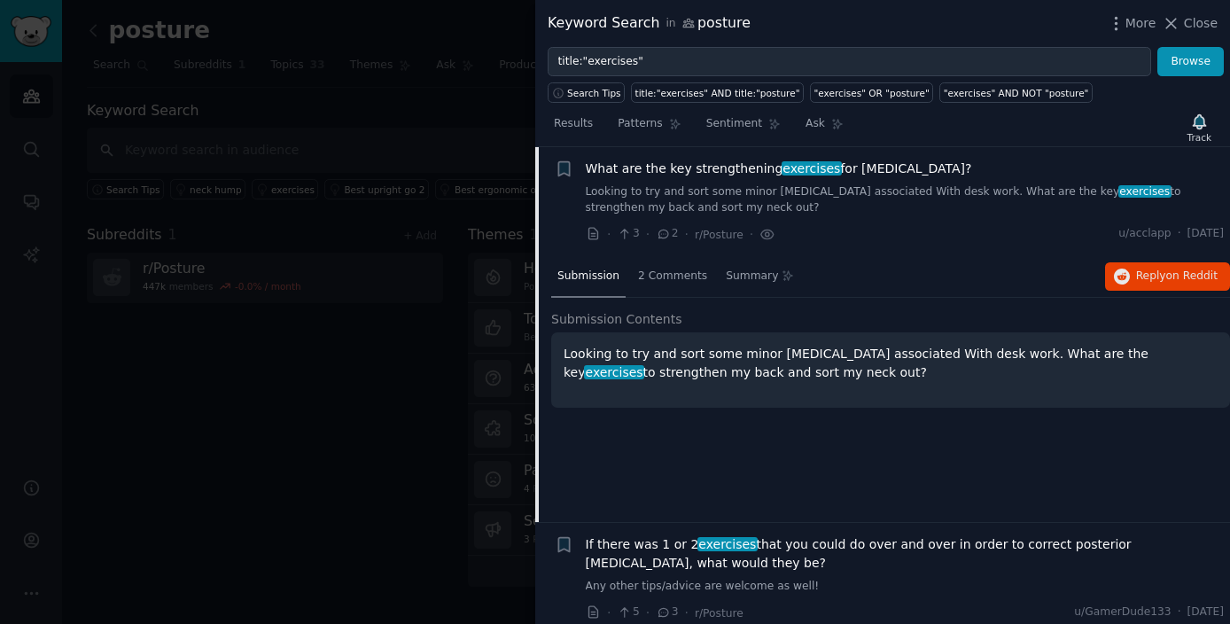
scroll to position [947, 0]
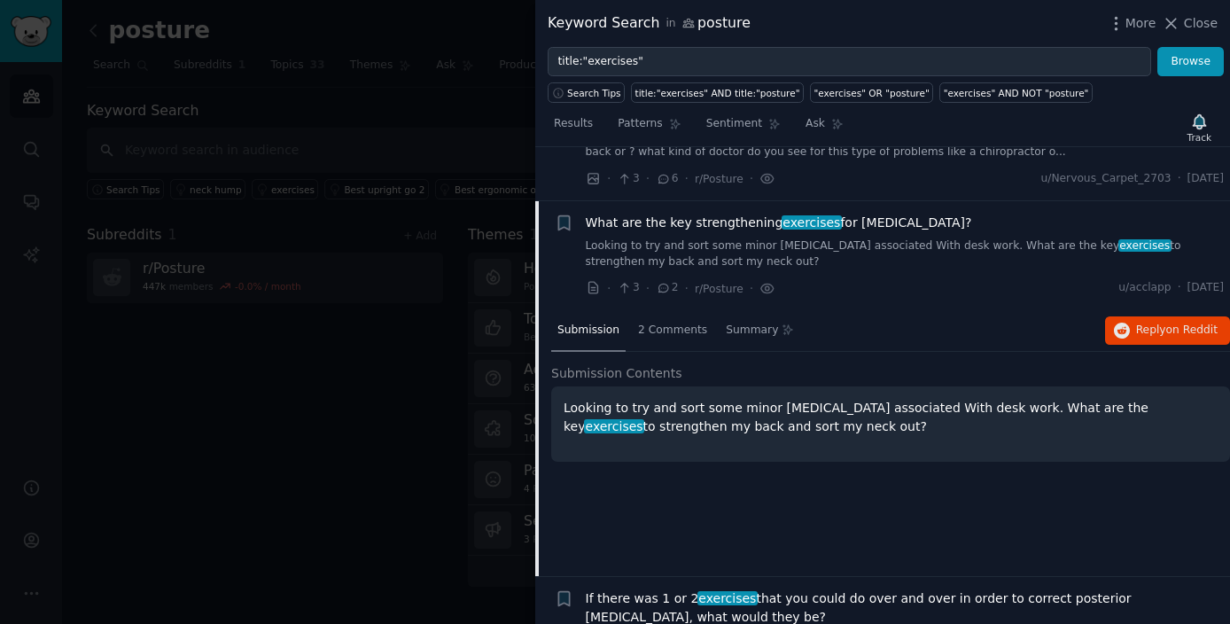
drag, startPoint x: 581, startPoint y: 225, endPoint x: 818, endPoint y: 257, distance: 238.8
click at [818, 257] on div "Reddit text submission + What are the key strengthening exercises for [MEDICAL_…" at bounding box center [890, 256] width 670 height 84
copy div "What are the key strengthening exercises for [MEDICAL_DATA]? Looking to try and…"
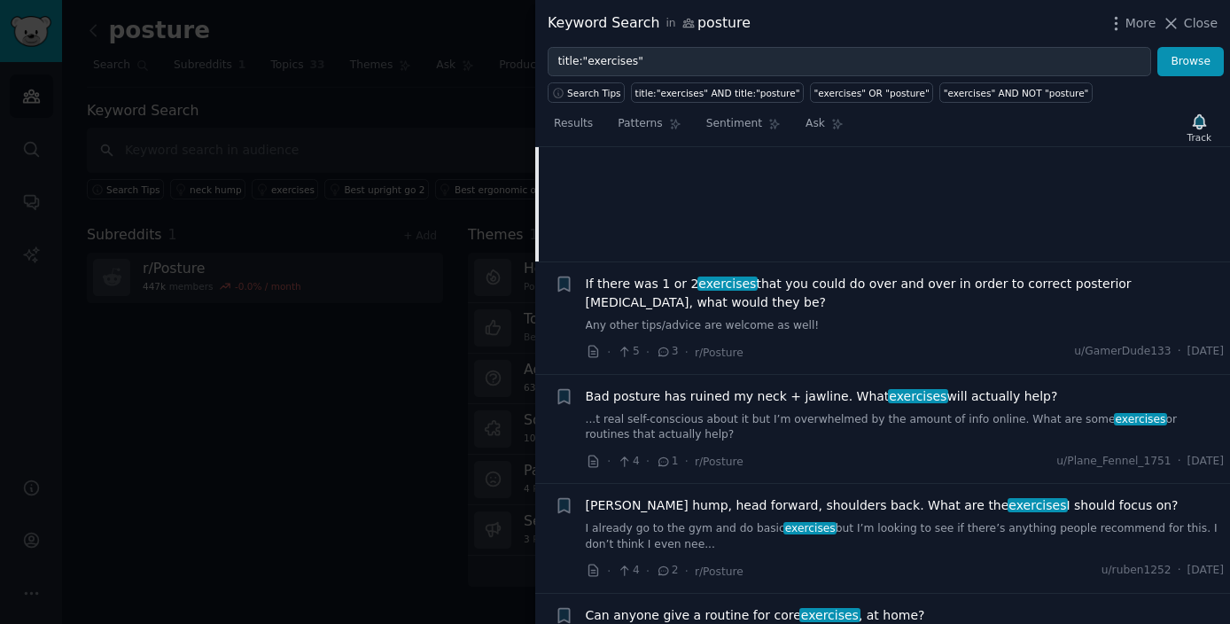
scroll to position [1266, 0]
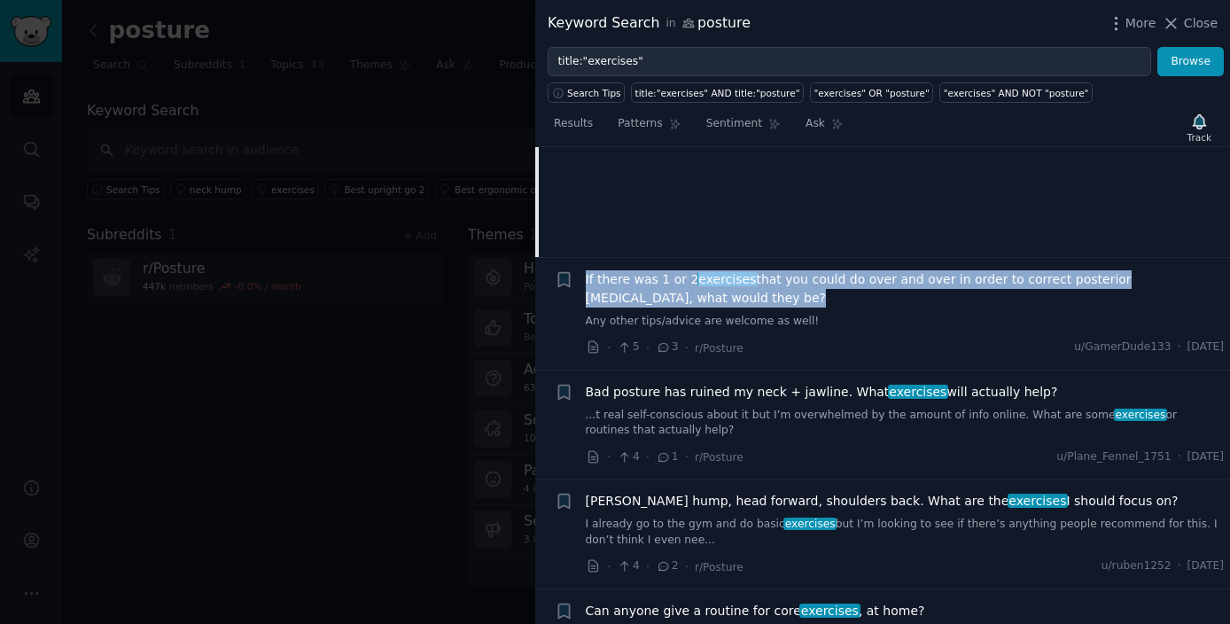
drag, startPoint x: 579, startPoint y: 279, endPoint x: 682, endPoint y: 308, distance: 106.9
click at [682, 308] on div "Reddit text submission + If there was 1 or 2 exercises that you could do over a…" at bounding box center [890, 313] width 670 height 87
copy div "If there was 1 or 2 exercises that you could do over and over in order to corre…"
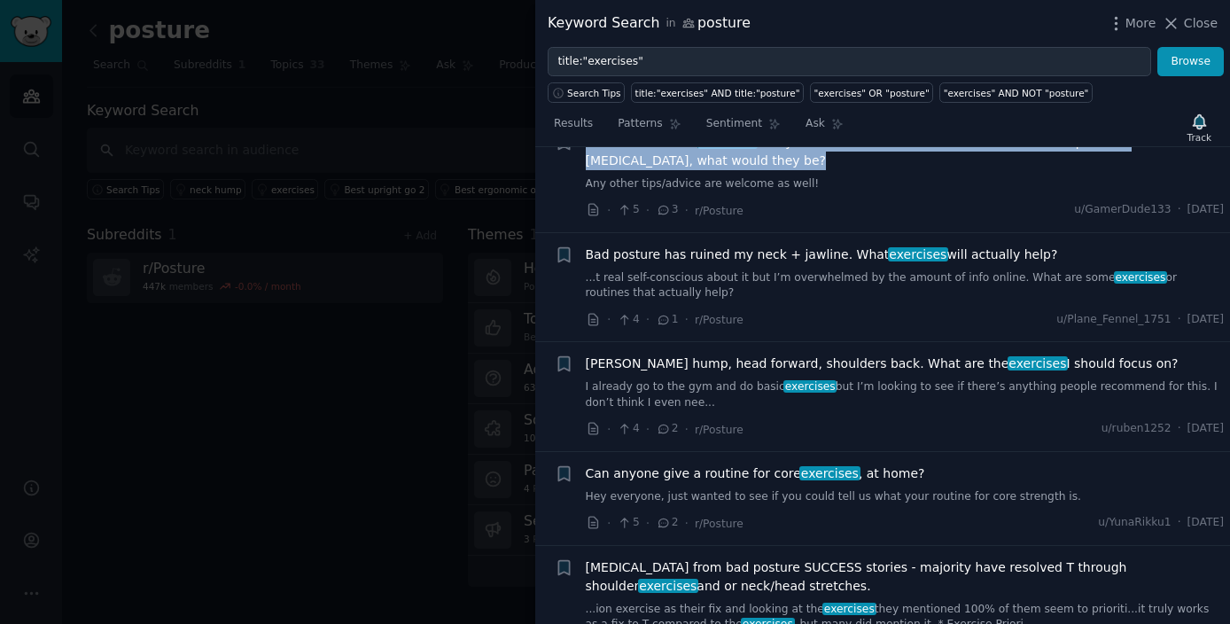
scroll to position [1405, 0]
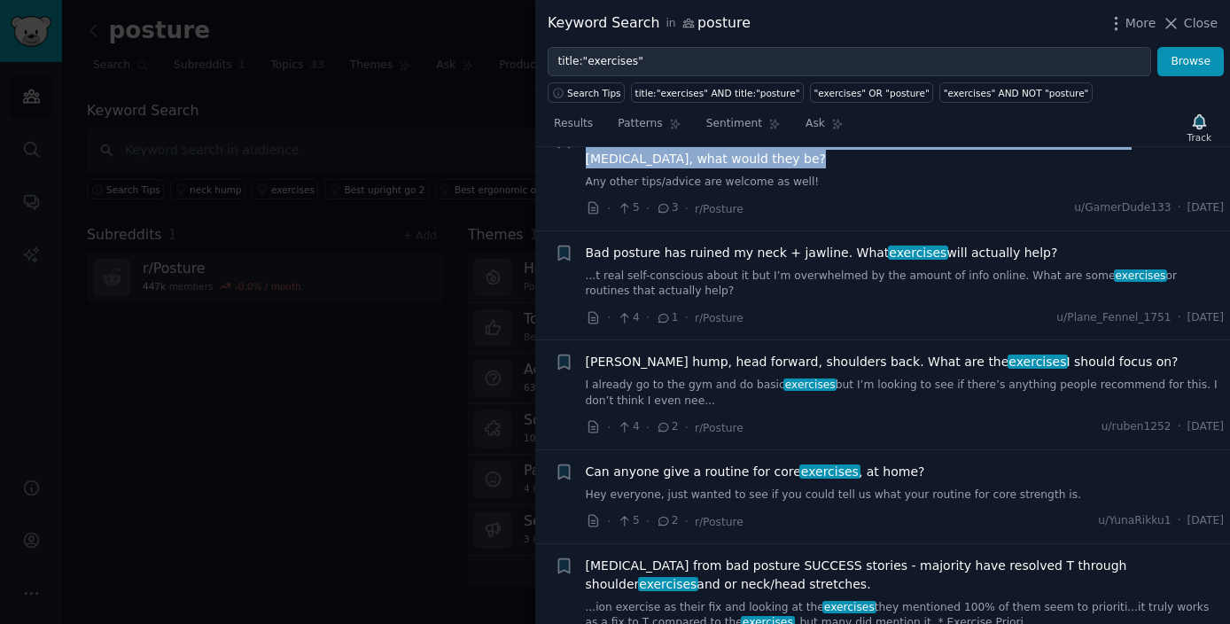
click at [697, 284] on link "...t real self-conscious about it but I’m overwhelmed by the amount of info onl…" at bounding box center [905, 284] width 639 height 31
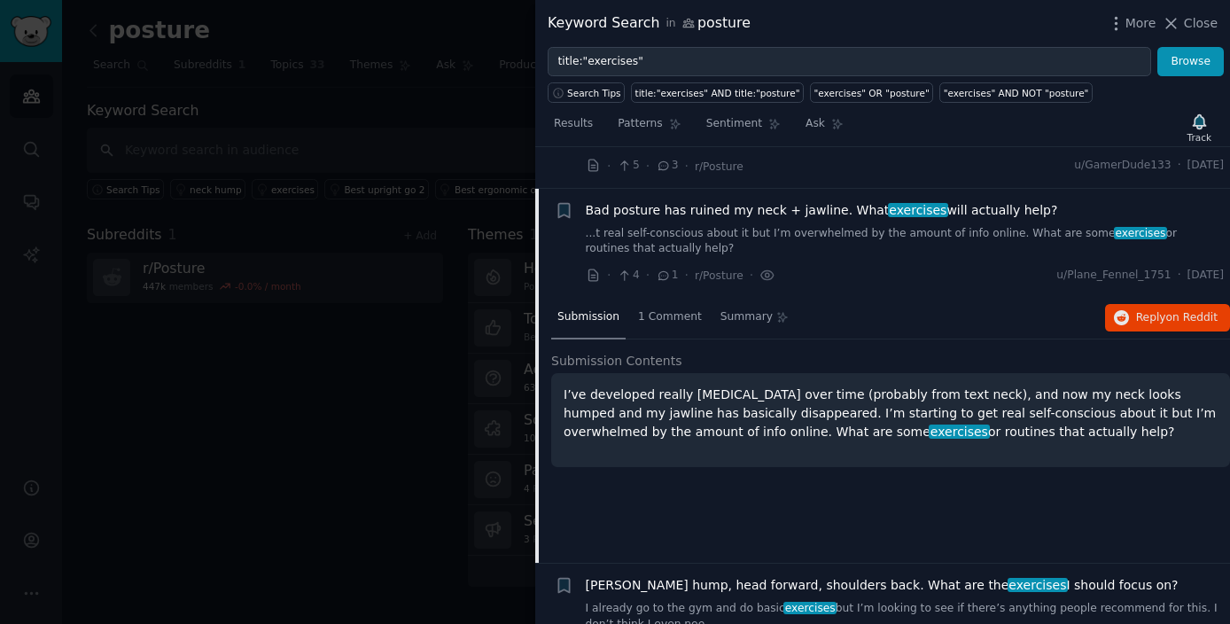
scroll to position [1222, 0]
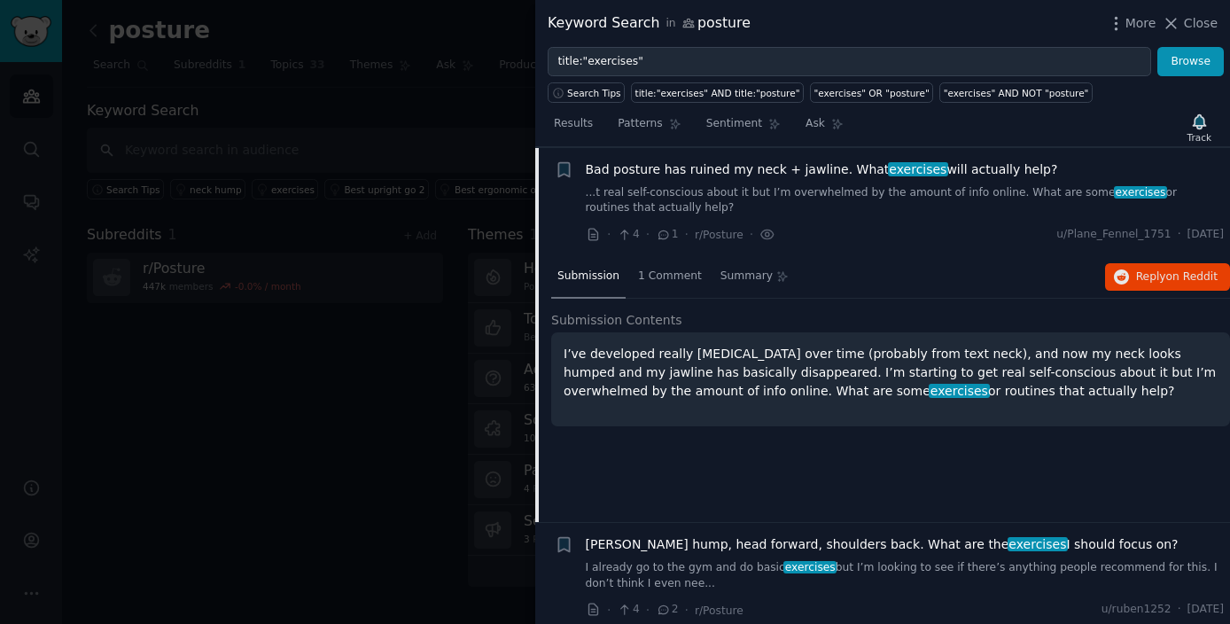
drag, startPoint x: 555, startPoint y: 351, endPoint x: 1033, endPoint y: 410, distance: 482.2
click at [1033, 410] on div "I’ve developed really [MEDICAL_DATA] over time (probably from text neck), and n…" at bounding box center [890, 379] width 679 height 94
copy p "I’ve developed really [MEDICAL_DATA] over time (probably from text neck), and n…"
click at [763, 433] on div "Submission Contents I’ve developed really [MEDICAL_DATA] over time (probably fr…" at bounding box center [890, 378] width 679 height 135
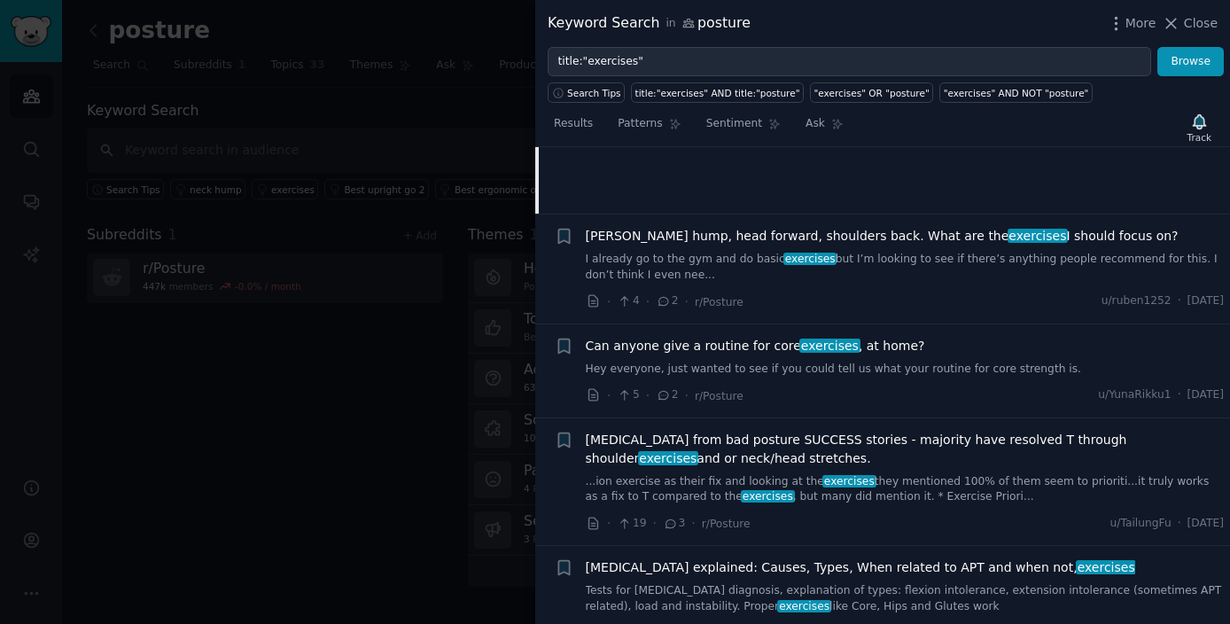
scroll to position [1523, 0]
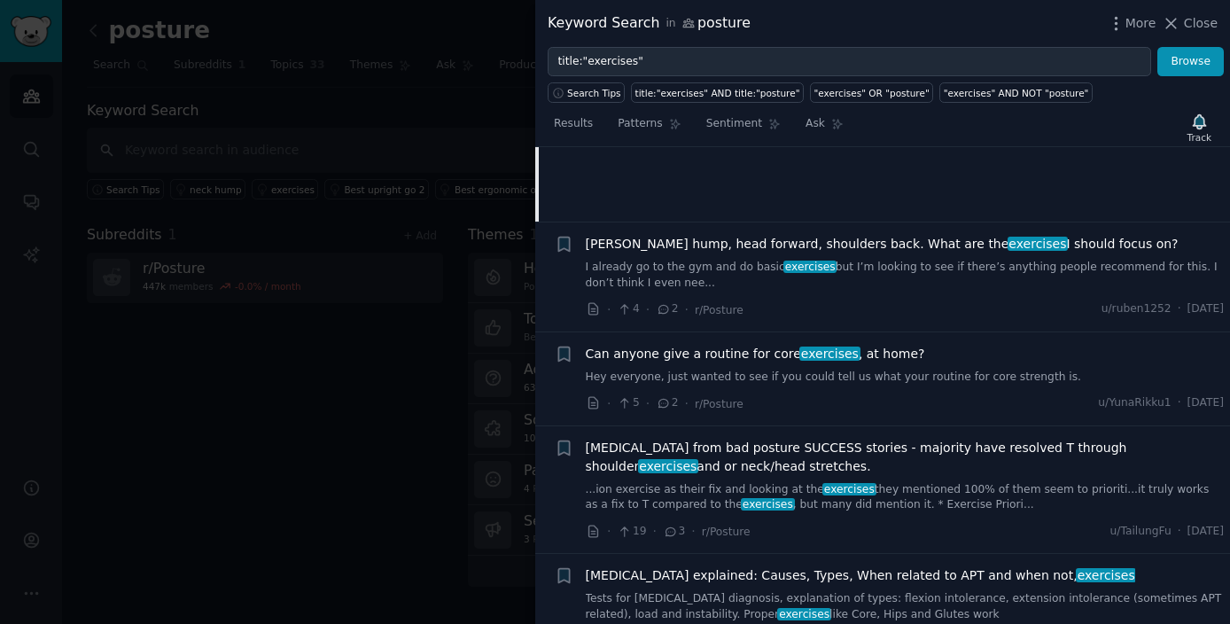
drag, startPoint x: 579, startPoint y: 241, endPoint x: 827, endPoint y: 288, distance: 252.6
click at [827, 288] on div "Bookmark this conversation + [PERSON_NAME] hump, head forward, shoulders back. …" at bounding box center [890, 277] width 670 height 84
copy div "[PERSON_NAME] hump, head forward, shoulders back. What are the exercises I shou…"
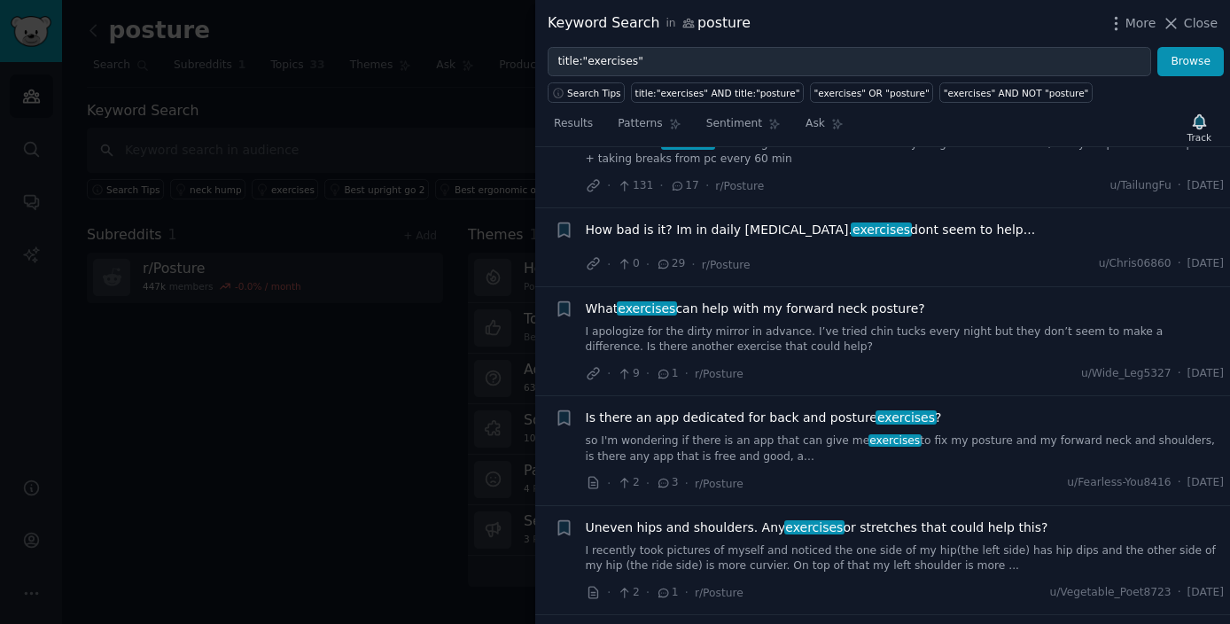
scroll to position [2107, 0]
drag, startPoint x: 578, startPoint y: 234, endPoint x: 993, endPoint y: 245, distance: 415.8
click at [993, 245] on div "Reddit link submission Bookmark this conversation + How bad is it? Im in daily …" at bounding box center [890, 245] width 670 height 53
copy span "How bad is it? Im in daily [MEDICAL_DATA]. exercises dont seem to help..."
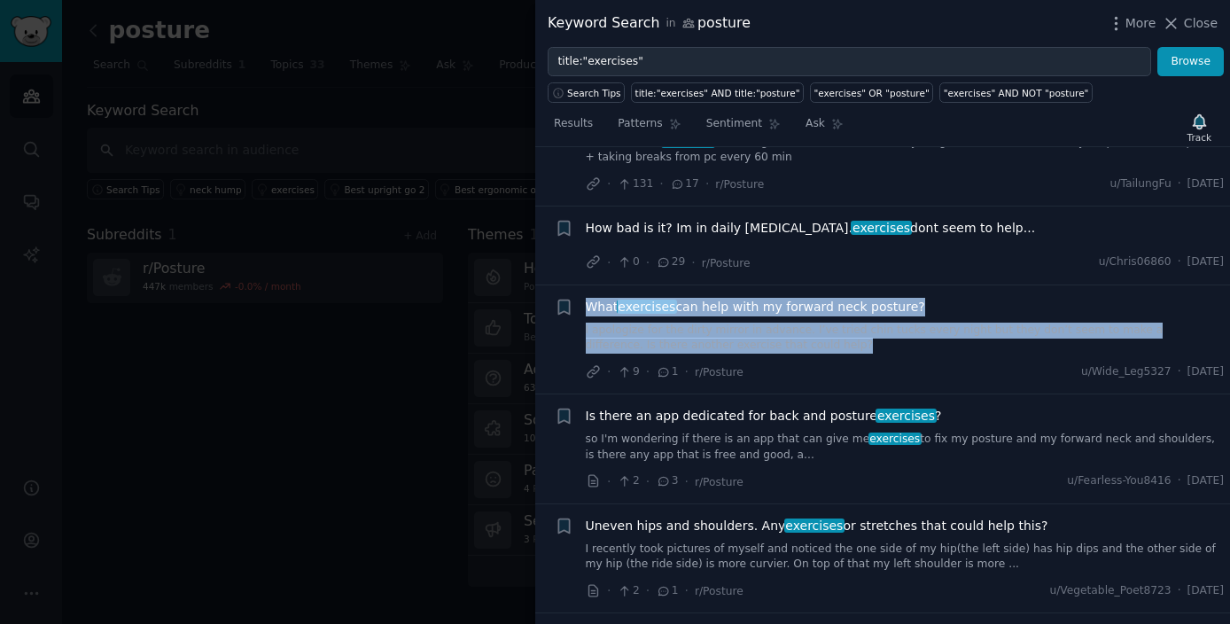
drag, startPoint x: 580, startPoint y: 308, endPoint x: 922, endPoint y: 347, distance: 344.3
click at [922, 347] on div "+ What exercises can help with my forward neck posture? I apologize for the dir…" at bounding box center [890, 340] width 670 height 84
copy div "What exercises can help with my forward neck posture? I apologize for the dirty…"
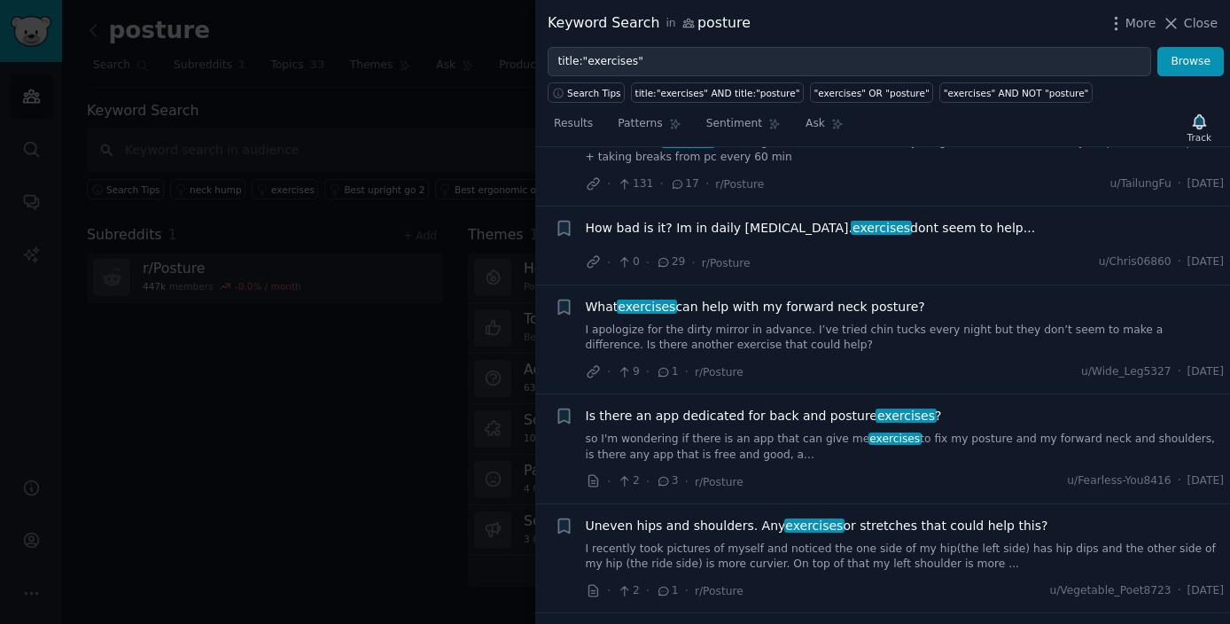
click at [788, 383] on li "+ What exercises can help with my forward neck posture? I apologize for the dir…" at bounding box center [882, 339] width 695 height 109
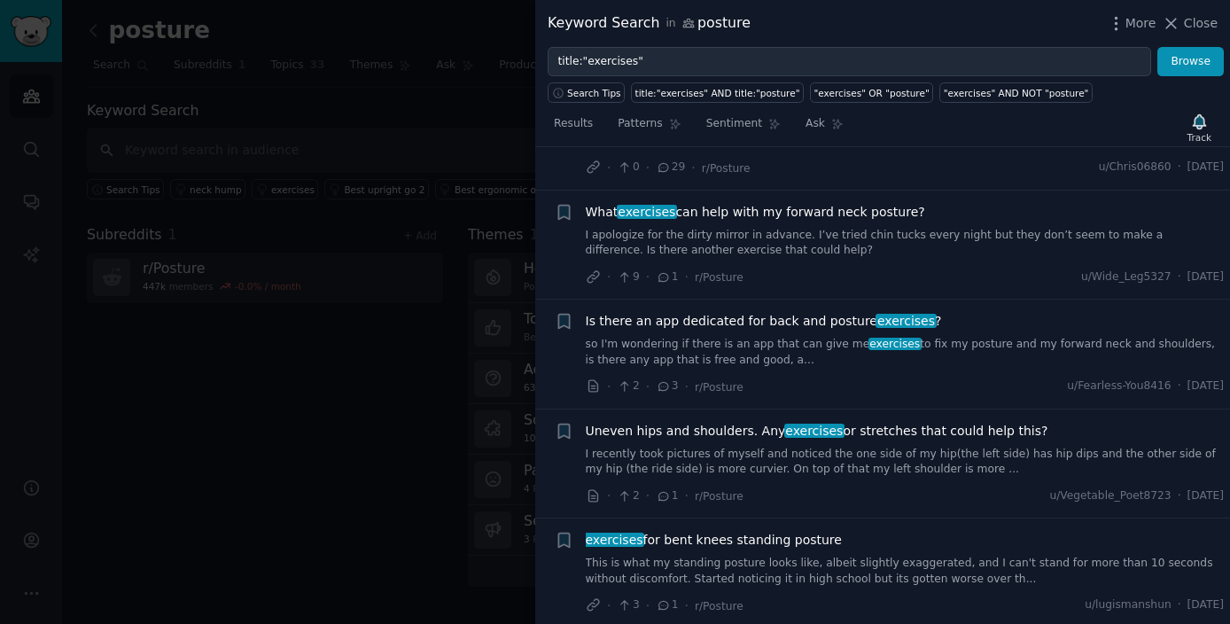
scroll to position [2205, 0]
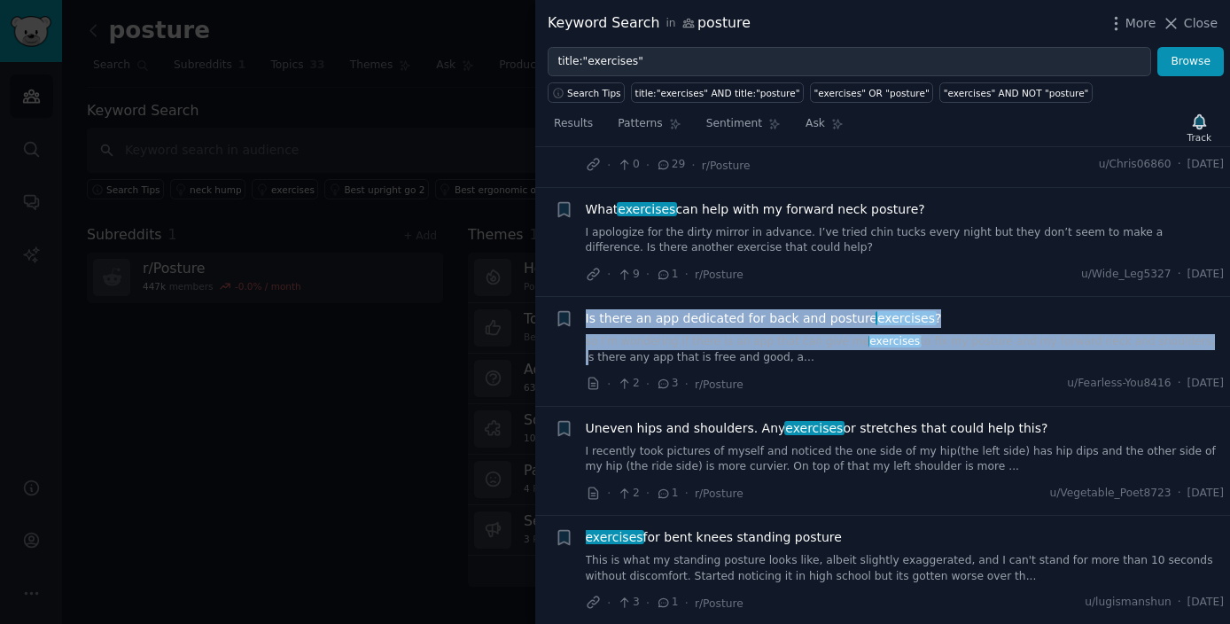
drag, startPoint x: 573, startPoint y: 344, endPoint x: 1177, endPoint y: 342, distance: 604.4
click at [1177, 342] on div "+ Is there an app dedicated for back and posture exercises ? so I'm wondering i…" at bounding box center [890, 351] width 670 height 84
copy div "Is there an app dedicated for back and posture exercises ? so I'm wondering if …"
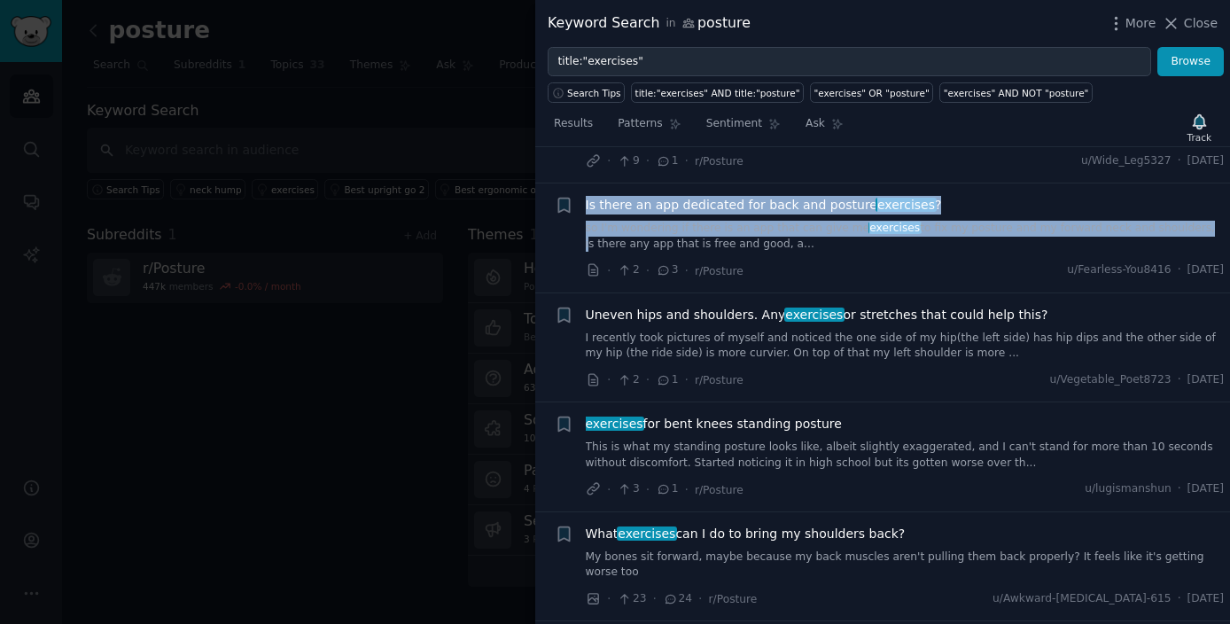
scroll to position [2341, 0]
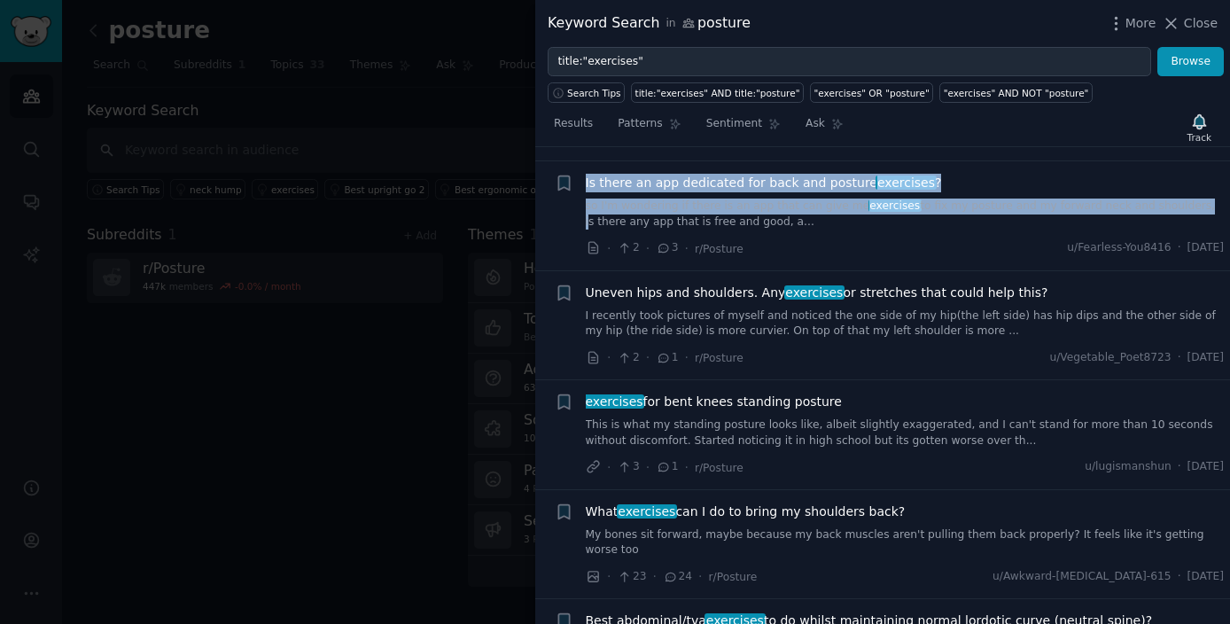
click at [665, 321] on link "I recently took pictures of myself and noticed the one side of my hip(the left …" at bounding box center [905, 323] width 639 height 31
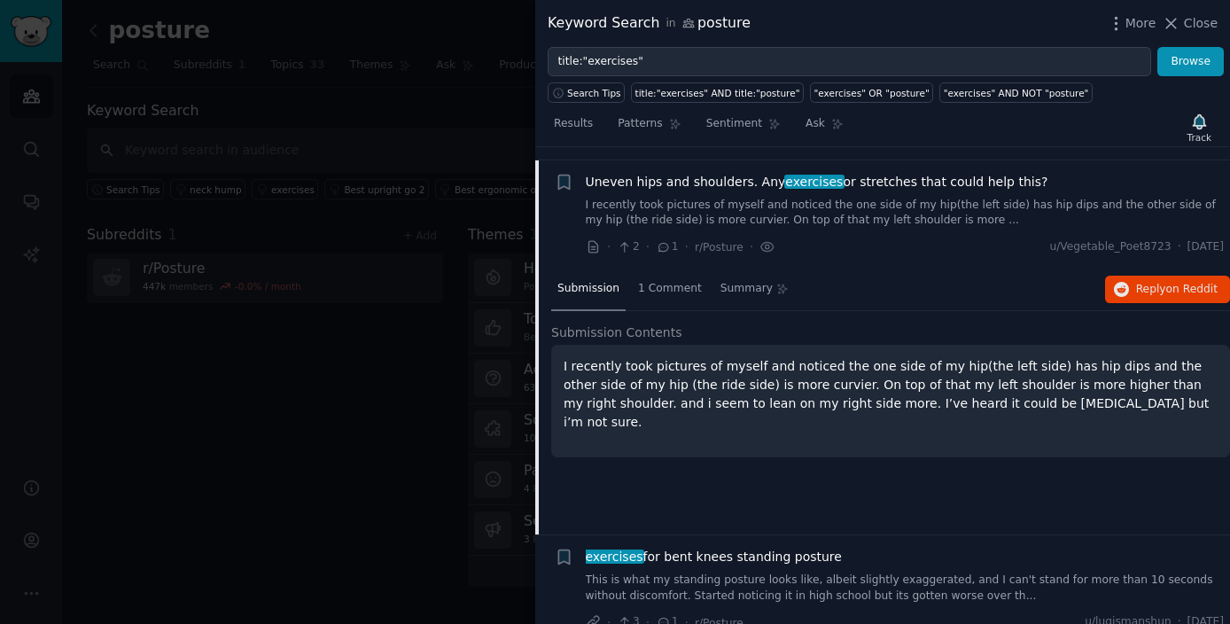
scroll to position [2198, 0]
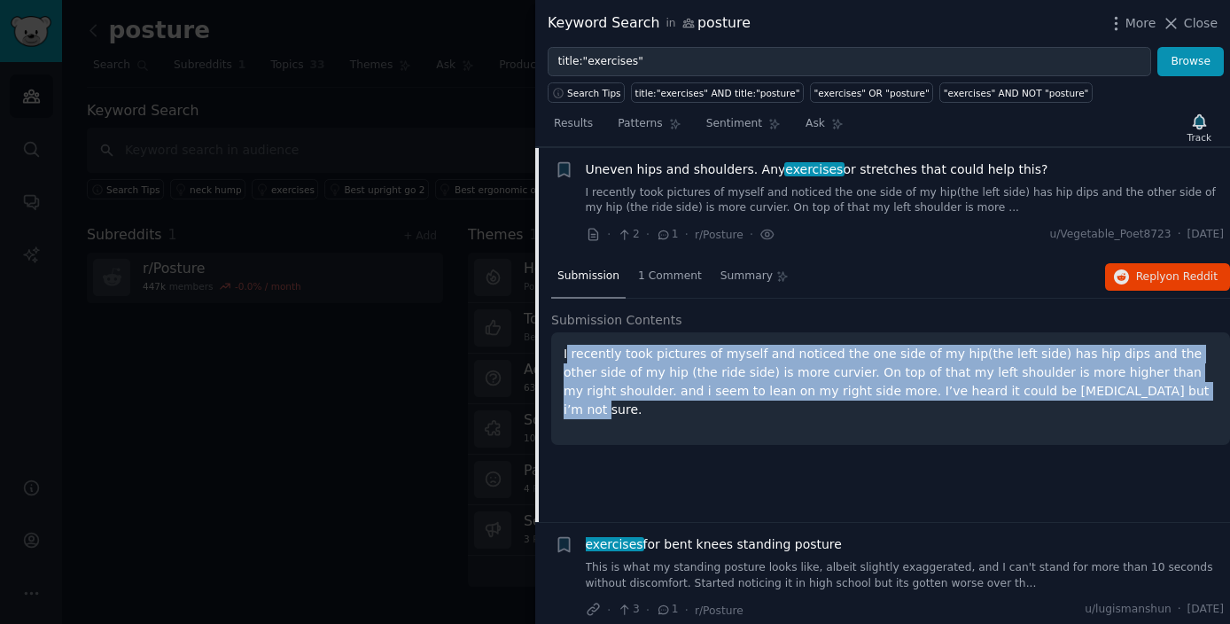
drag, startPoint x: 565, startPoint y: 354, endPoint x: 1106, endPoint y: 394, distance: 542.1
click at [1106, 394] on p "I recently took pictures of myself and noticed the one side of my hip(the left …" at bounding box center [891, 382] width 654 height 74
copy p "recently took pictures of myself and noticed the one side of my hip(the left si…"
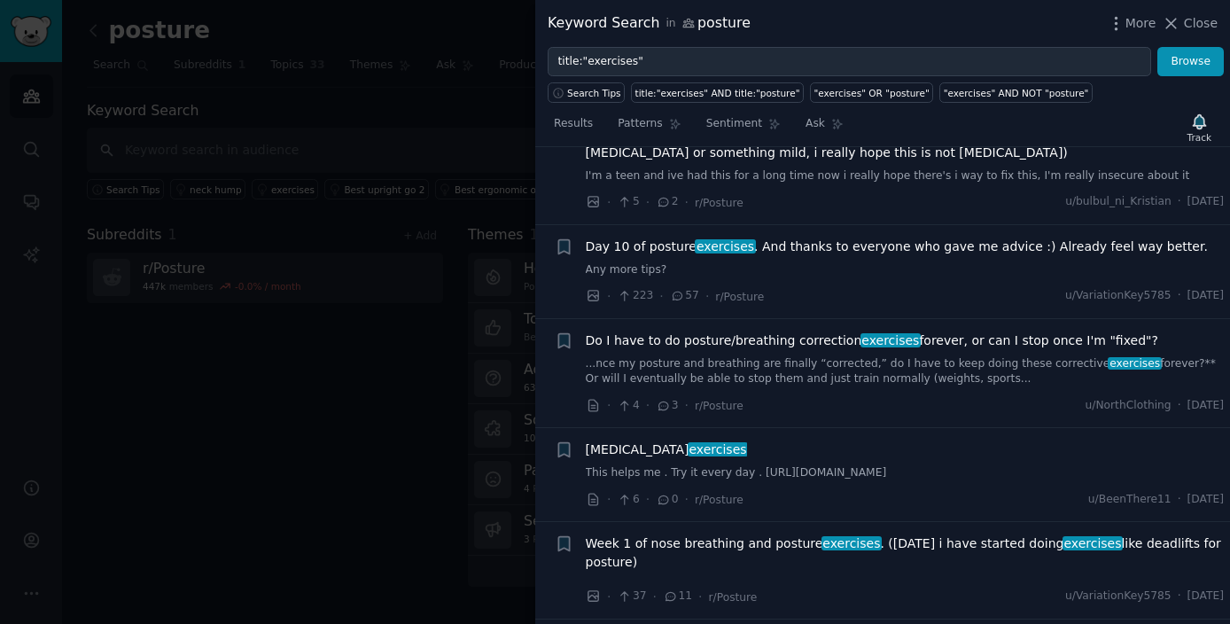
scroll to position [2939, 0]
click at [651, 354] on link "...nce my posture and breathing are finally “corrected,” do I have to keep doin…" at bounding box center [905, 369] width 639 height 31
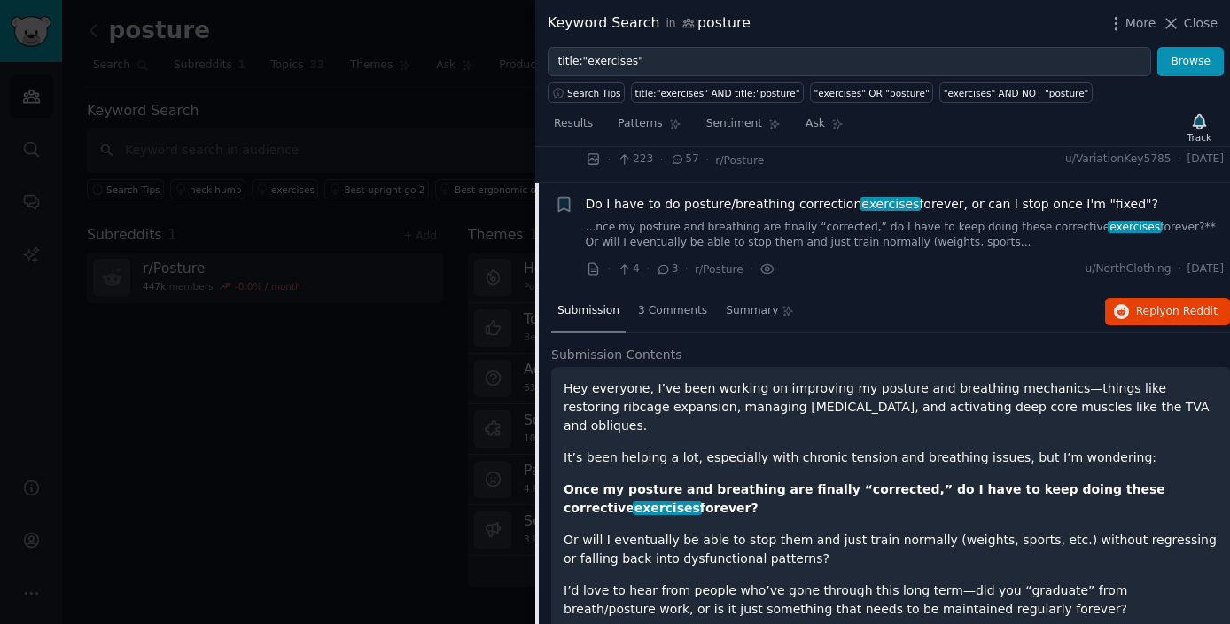
scroll to position [2827, 0]
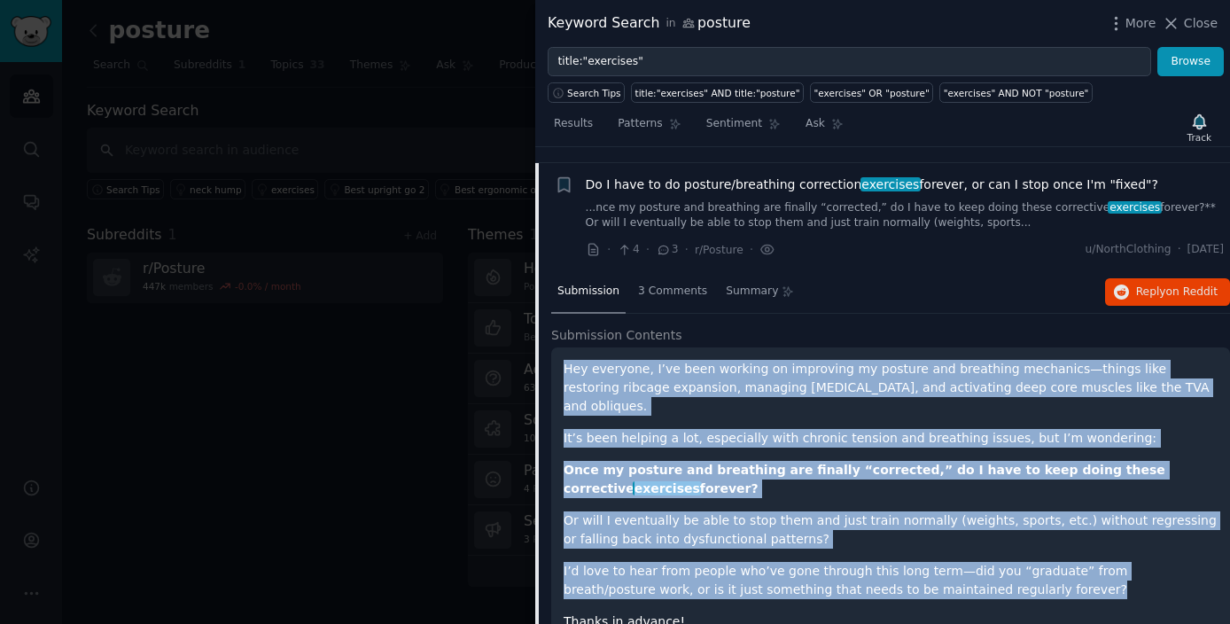
drag, startPoint x: 565, startPoint y: 355, endPoint x: 979, endPoint y: 561, distance: 462.1
click at [979, 561] on div "Hey everyone, I’ve been working on improving my posture and breathing mechanics…" at bounding box center [891, 495] width 654 height 271
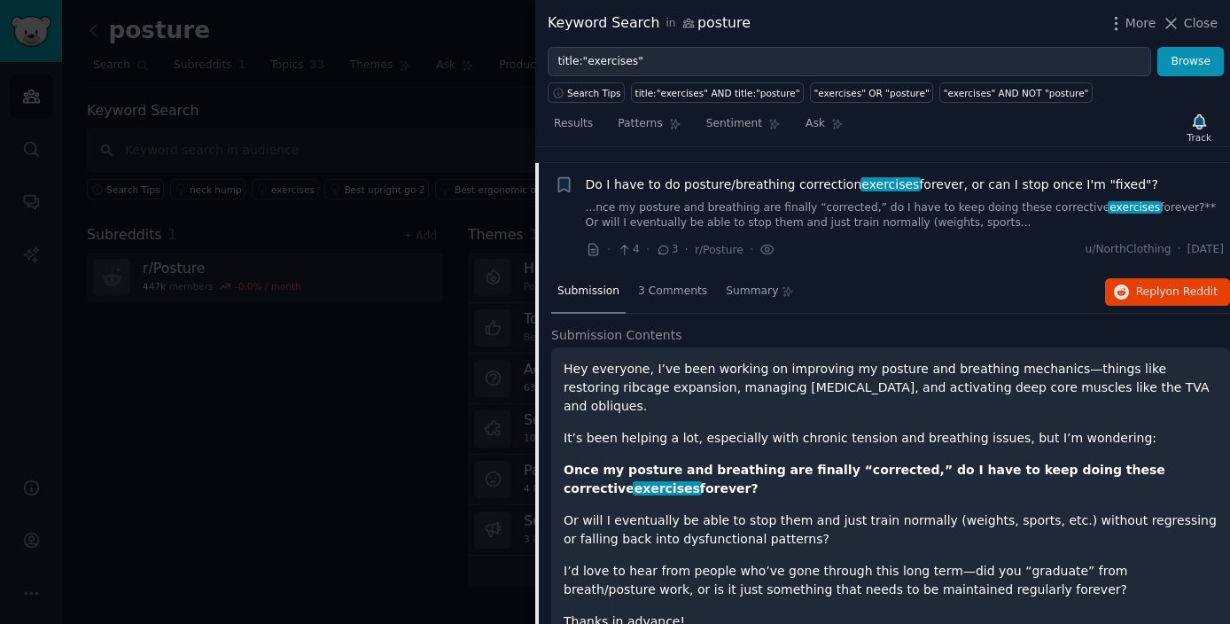
click at [830, 326] on h2 "Submission Contents" at bounding box center [890, 335] width 679 height 19
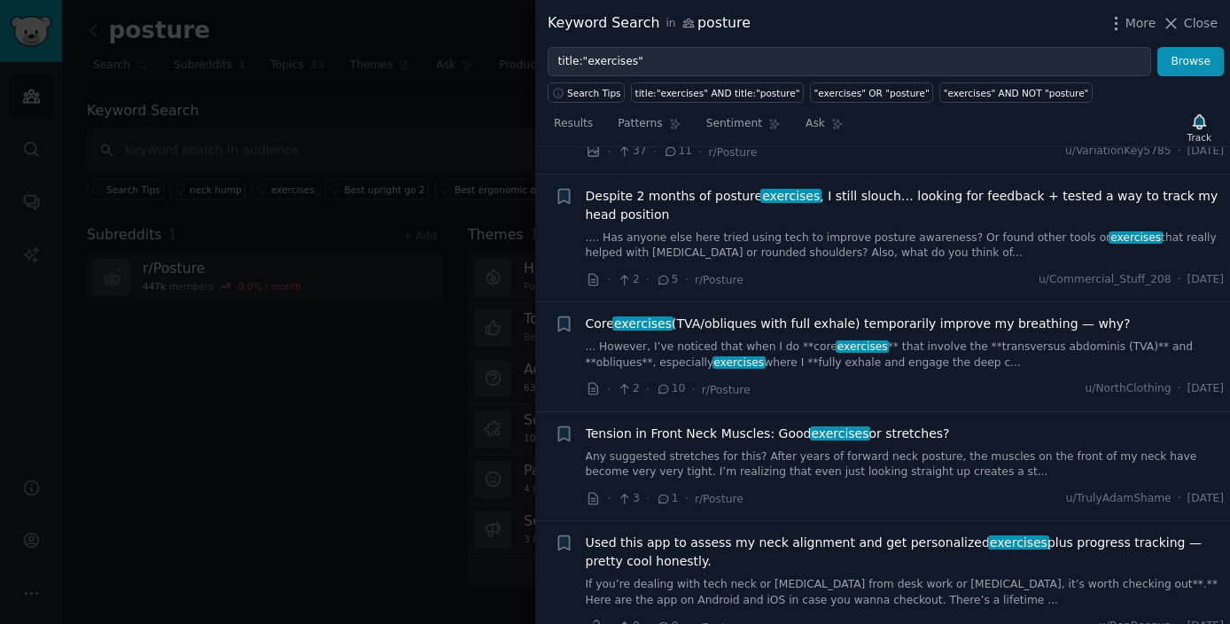
scroll to position [3527, 0]
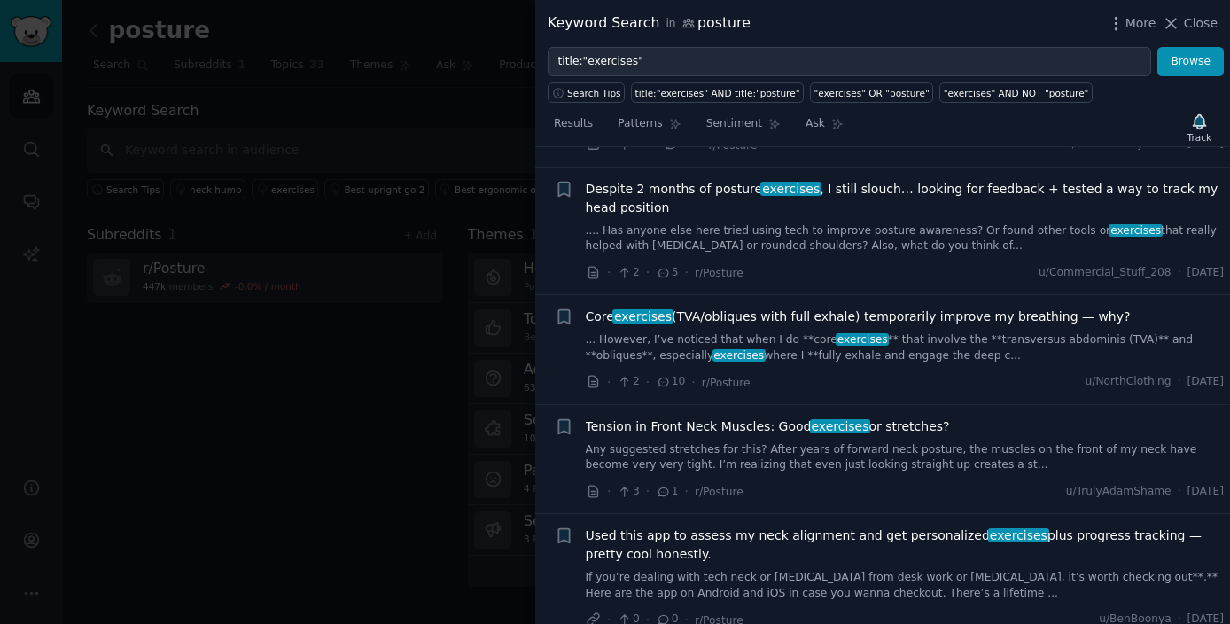
click at [942, 332] on link "... However, I’ve noticed that when I do **core exercises ** that involve the *…" at bounding box center [905, 347] width 639 height 31
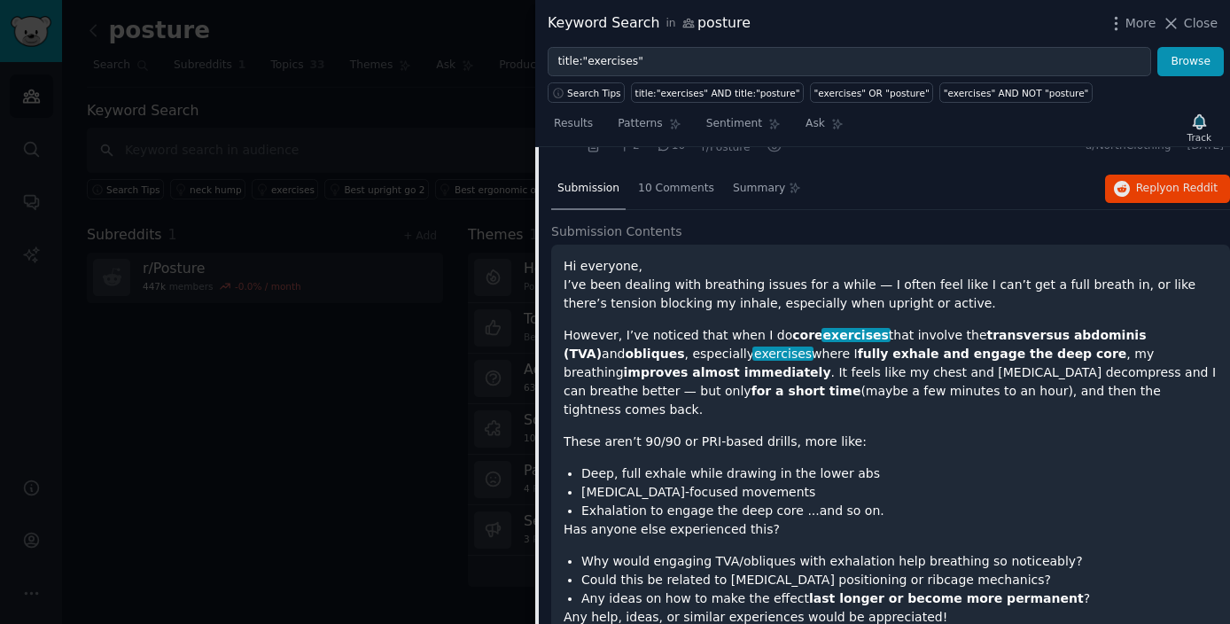
scroll to position [3405, 0]
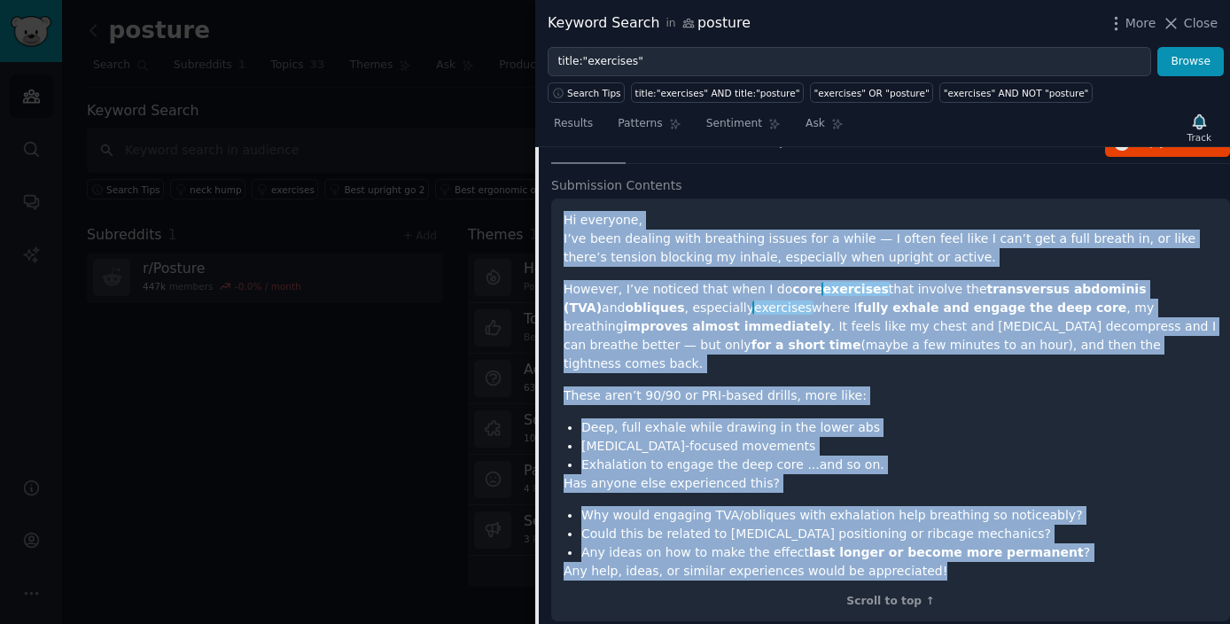
drag, startPoint x: 561, startPoint y: 205, endPoint x: 954, endPoint y: 531, distance: 511.1
click at [954, 531] on div "Hi everyone, I’ve been dealing with breathing issues for a while — I often feel…" at bounding box center [890, 411] width 679 height 424
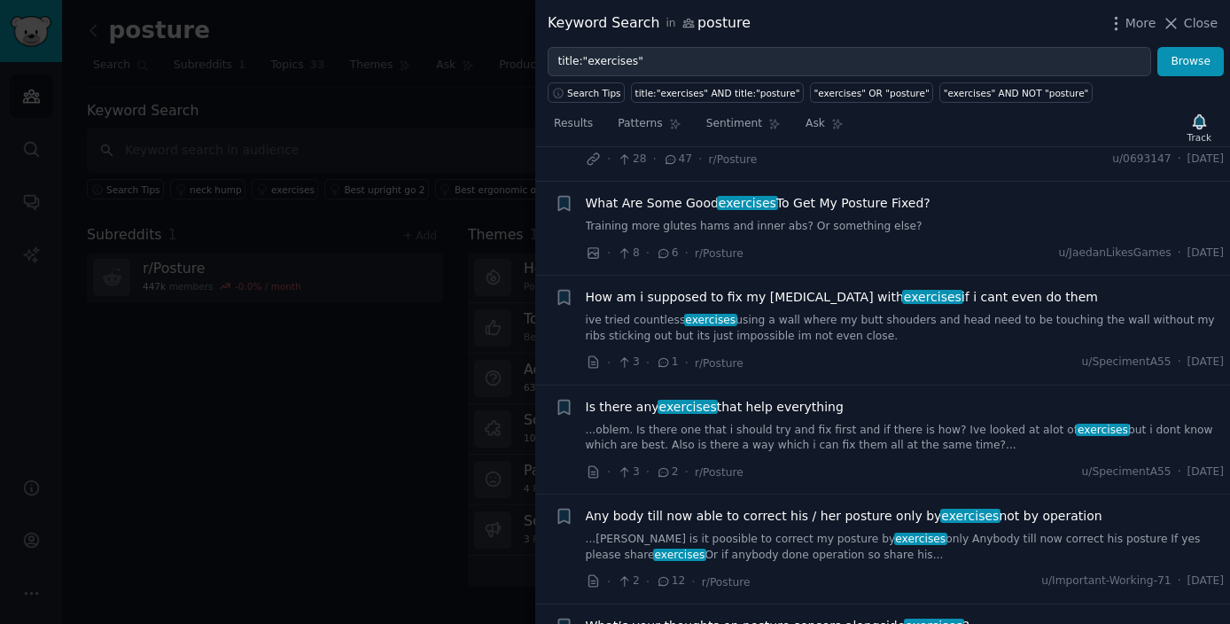
scroll to position [5091, 0]
click at [935, 531] on link "...[PERSON_NAME] is it poosible to correct my posture by exercises only Anybody…" at bounding box center [905, 546] width 639 height 31
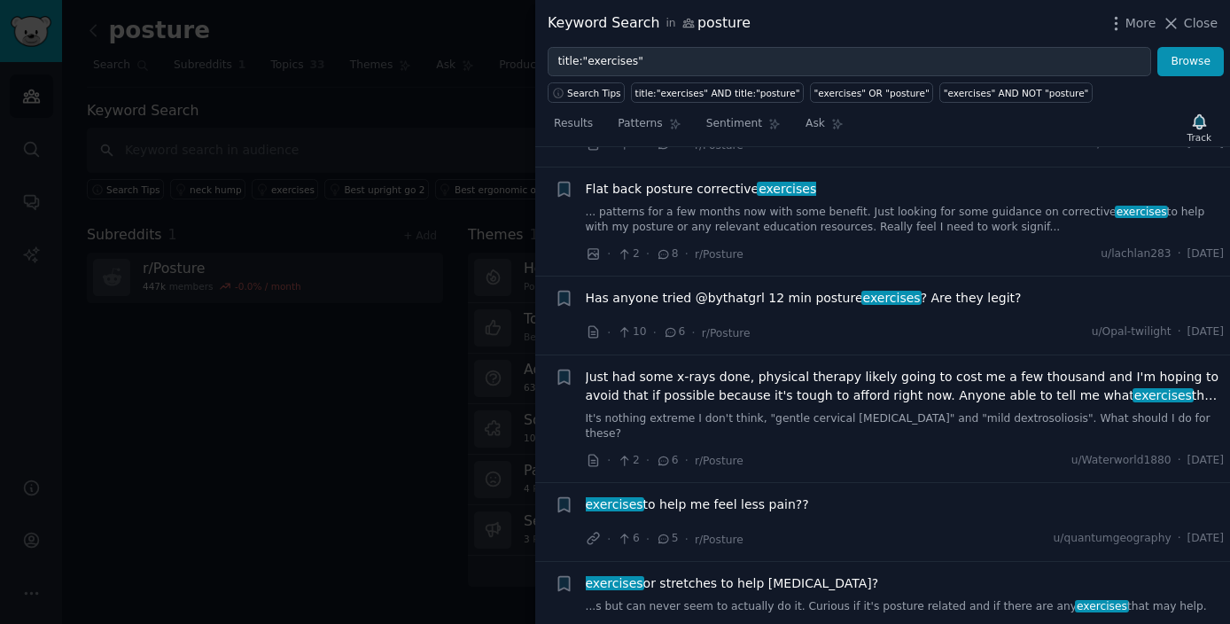
scroll to position [5606, 0]
click at [891, 370] on span "Just had some x-rays done, physical therapy likely going to cost me a few thous…" at bounding box center [905, 384] width 639 height 37
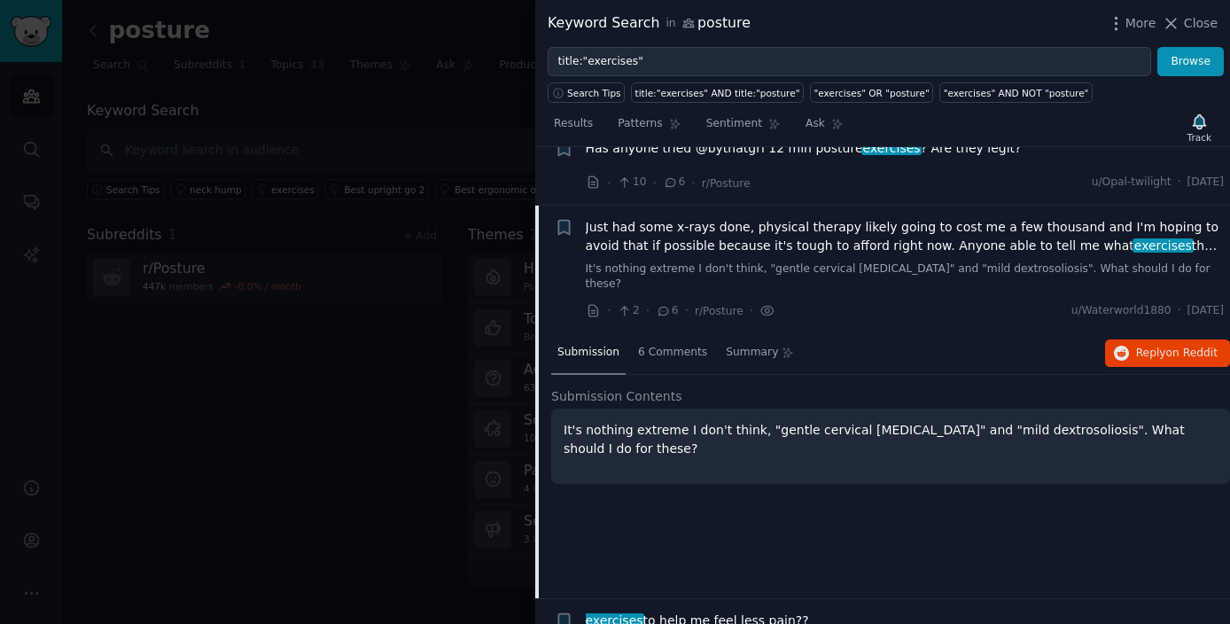
scroll to position [5530, 0]
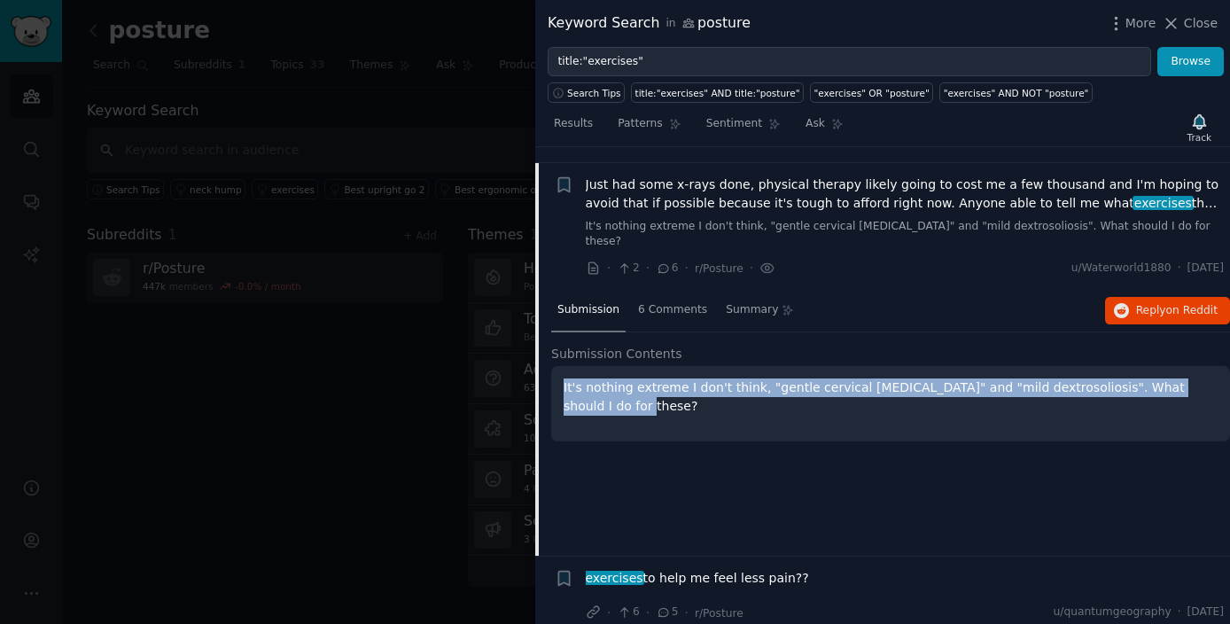
drag, startPoint x: 556, startPoint y: 356, endPoint x: 633, endPoint y: 386, distance: 82.5
click at [633, 386] on div "It's nothing extreme I don't think, "gentle cervical [MEDICAL_DATA]" and "mild …" at bounding box center [890, 403] width 679 height 75
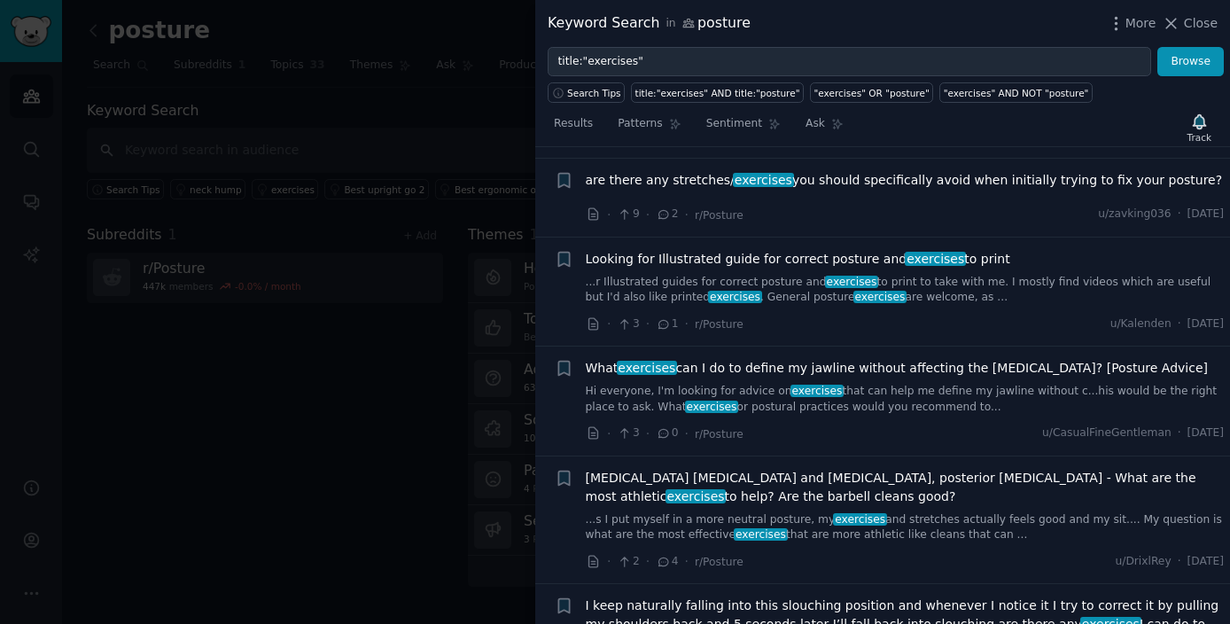
scroll to position [6888, 0]
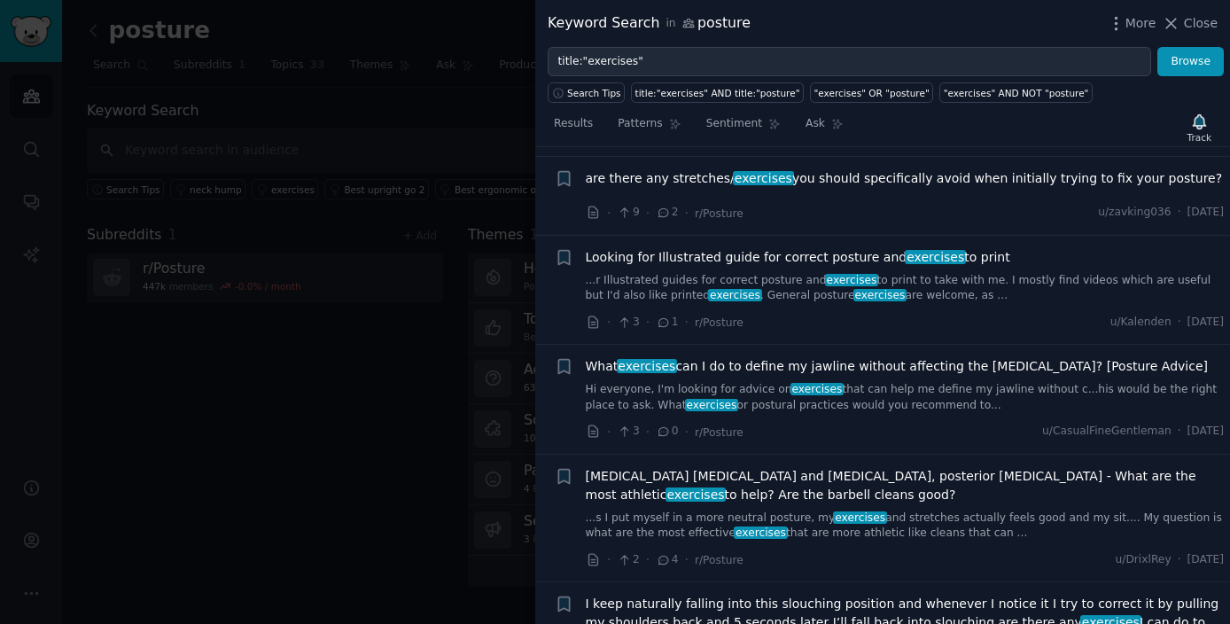
click at [830, 358] on span "What exercises can I do to define my jawline without affecting the [MEDICAL_DAT…" at bounding box center [897, 366] width 623 height 19
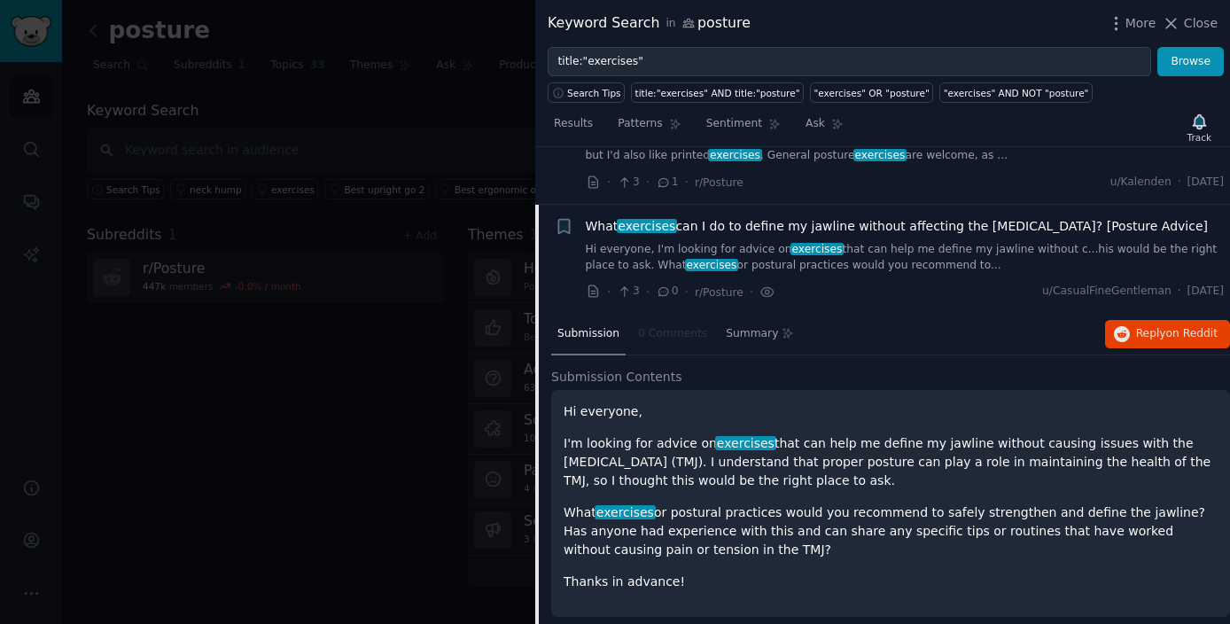
scroll to position [6789, 0]
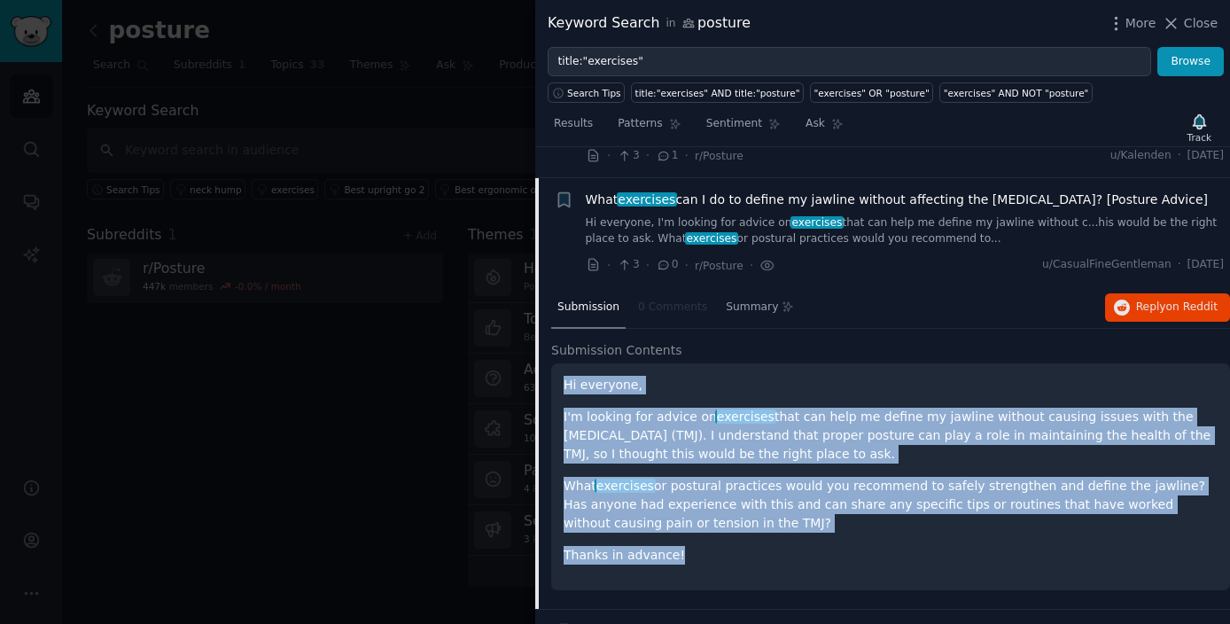
drag, startPoint x: 561, startPoint y: 374, endPoint x: 705, endPoint y: 544, distance: 223.2
click at [705, 544] on div "Hi everyone, I'm looking for advice on exercises that can help me define my jaw…" at bounding box center [890, 476] width 679 height 227
